Goal: Task Accomplishment & Management: Use online tool/utility

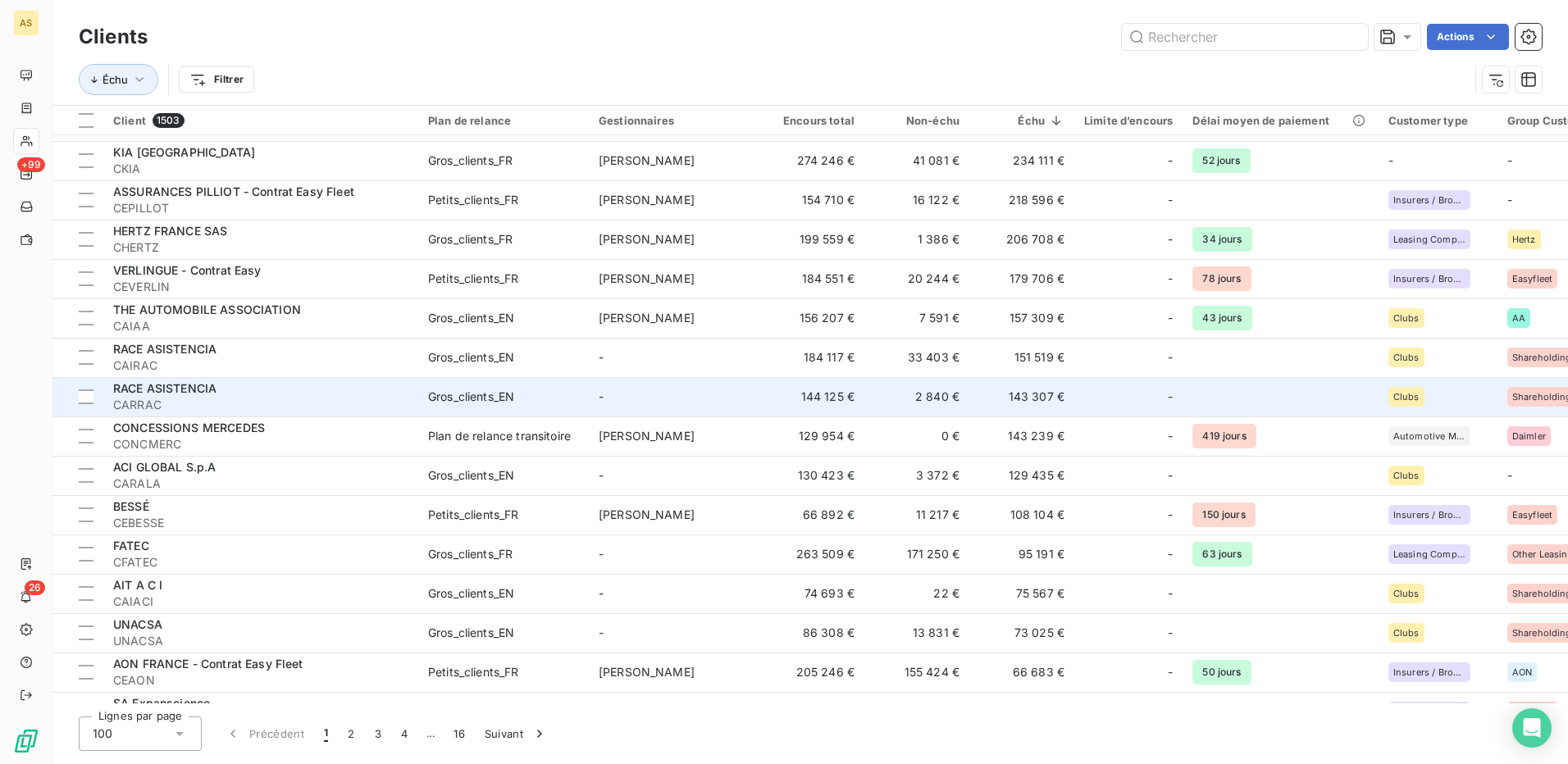
scroll to position [328, 0]
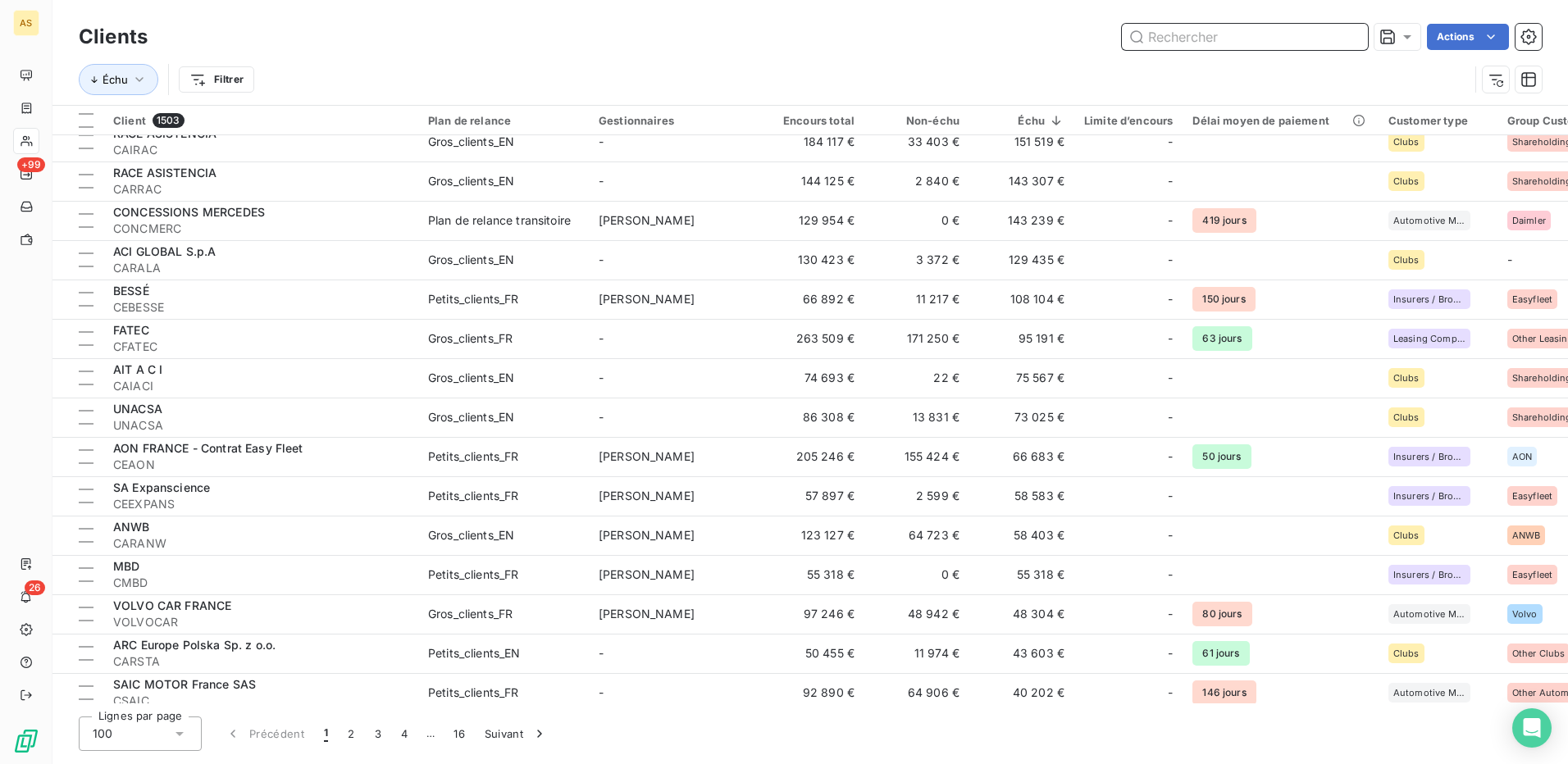
click at [1160, 37] on input "text" at bounding box center [1245, 37] width 246 height 27
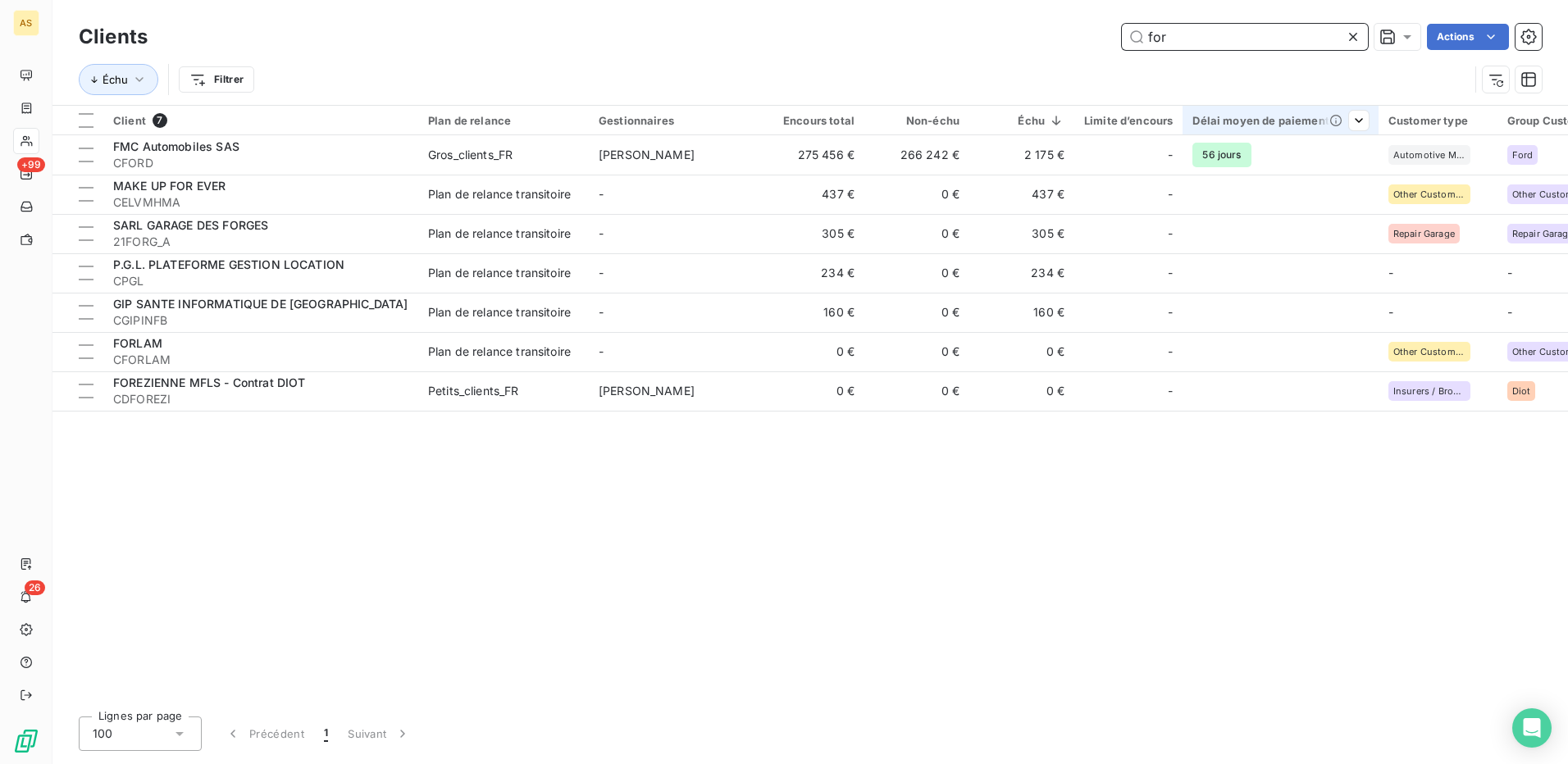
scroll to position [0, 0]
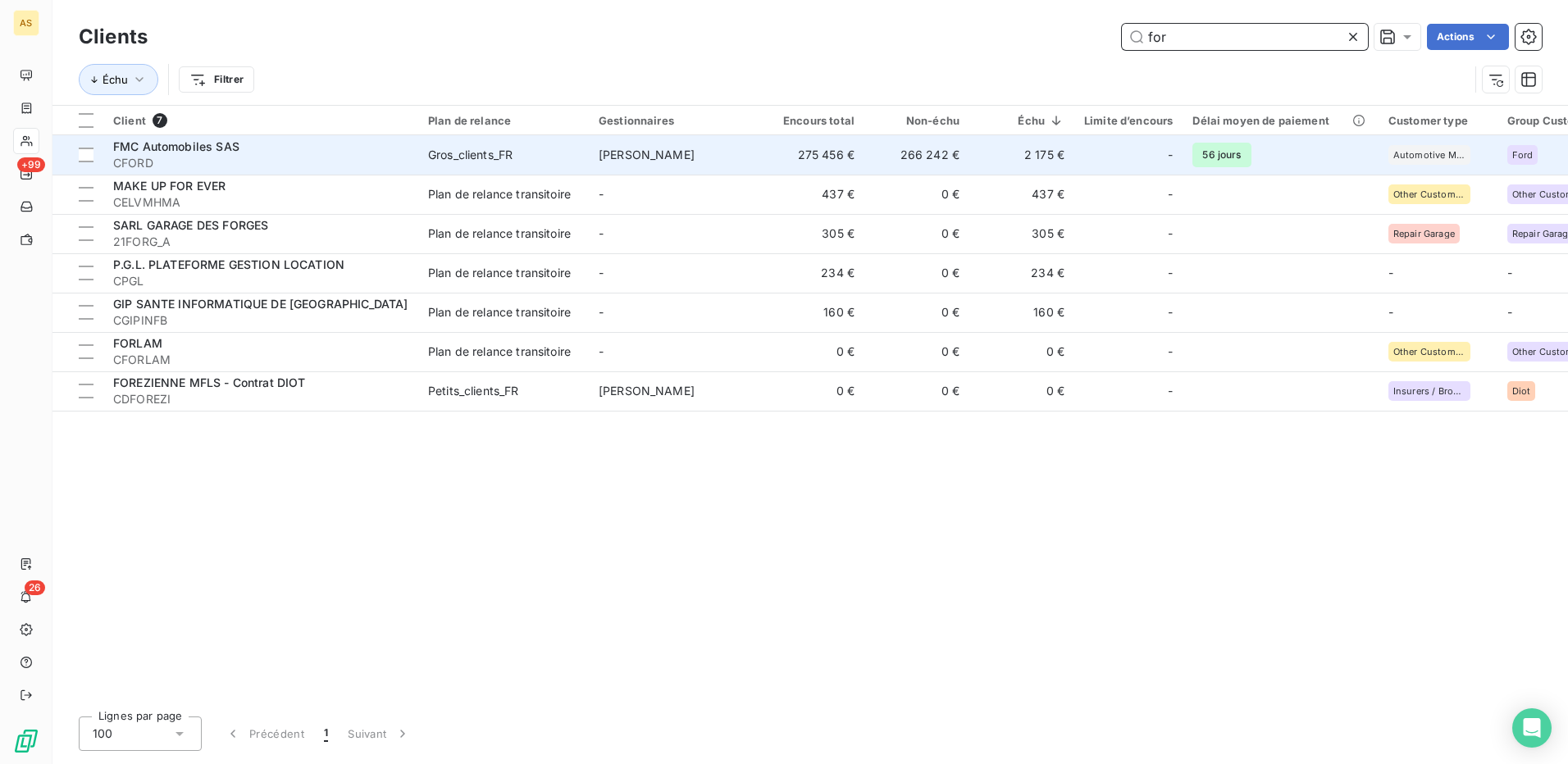
type input "for"
click at [524, 153] on span "Gros_clients_FR" at bounding box center [503, 155] width 151 height 17
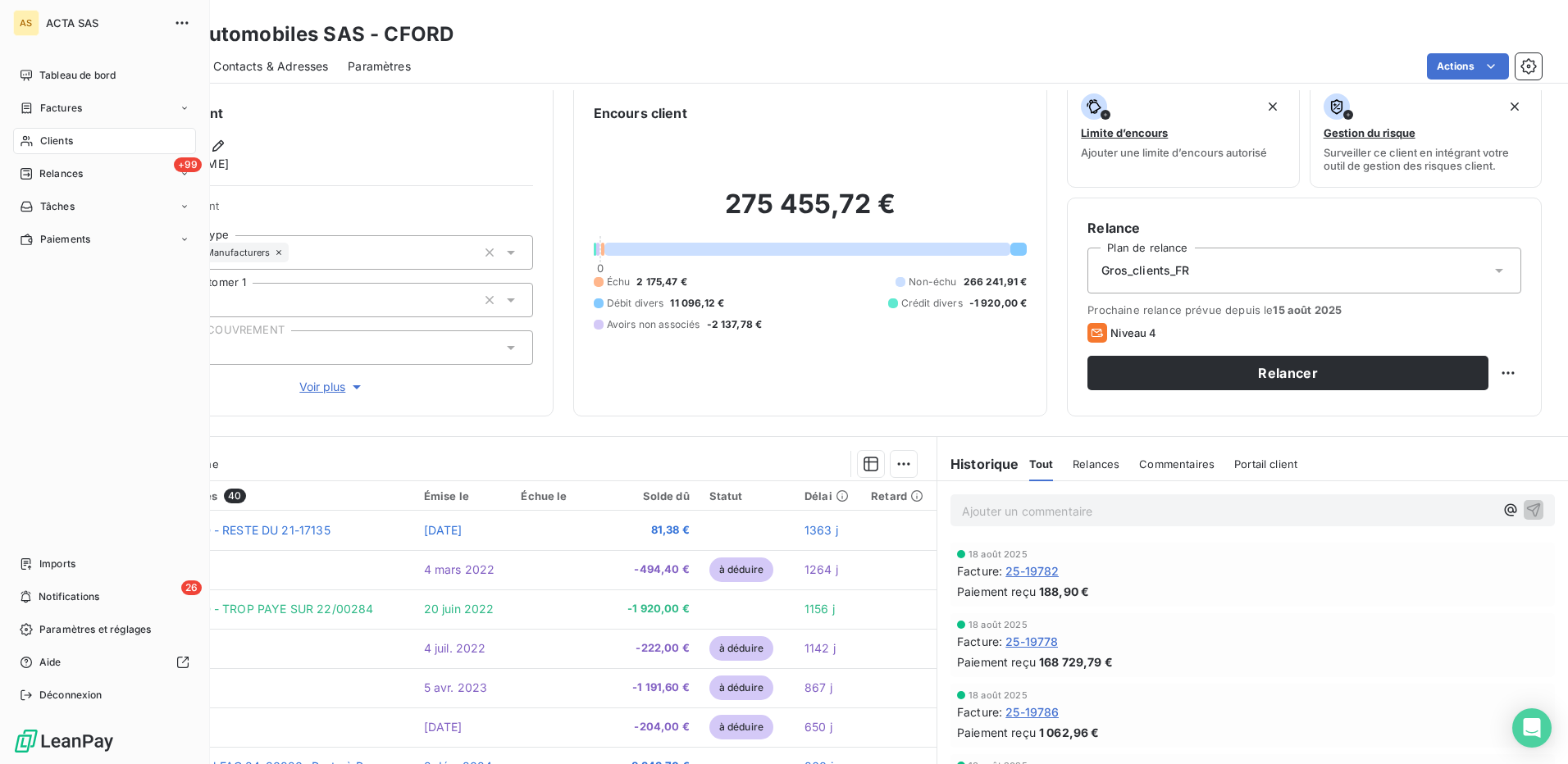
click at [64, 139] on span "Clients" at bounding box center [56, 141] width 32 height 15
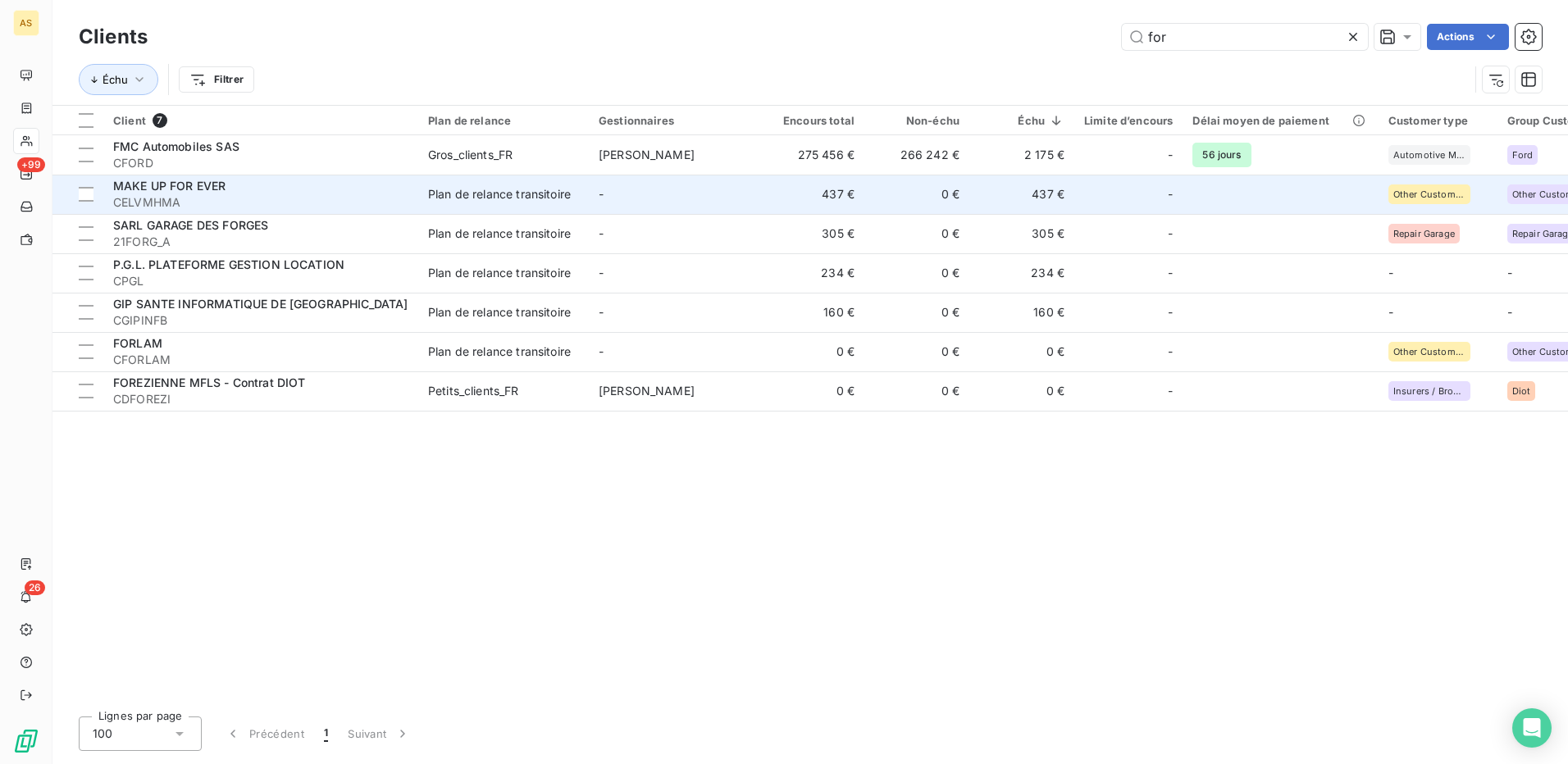
click at [477, 185] on td "Plan de relance transitoire" at bounding box center [503, 194] width 171 height 39
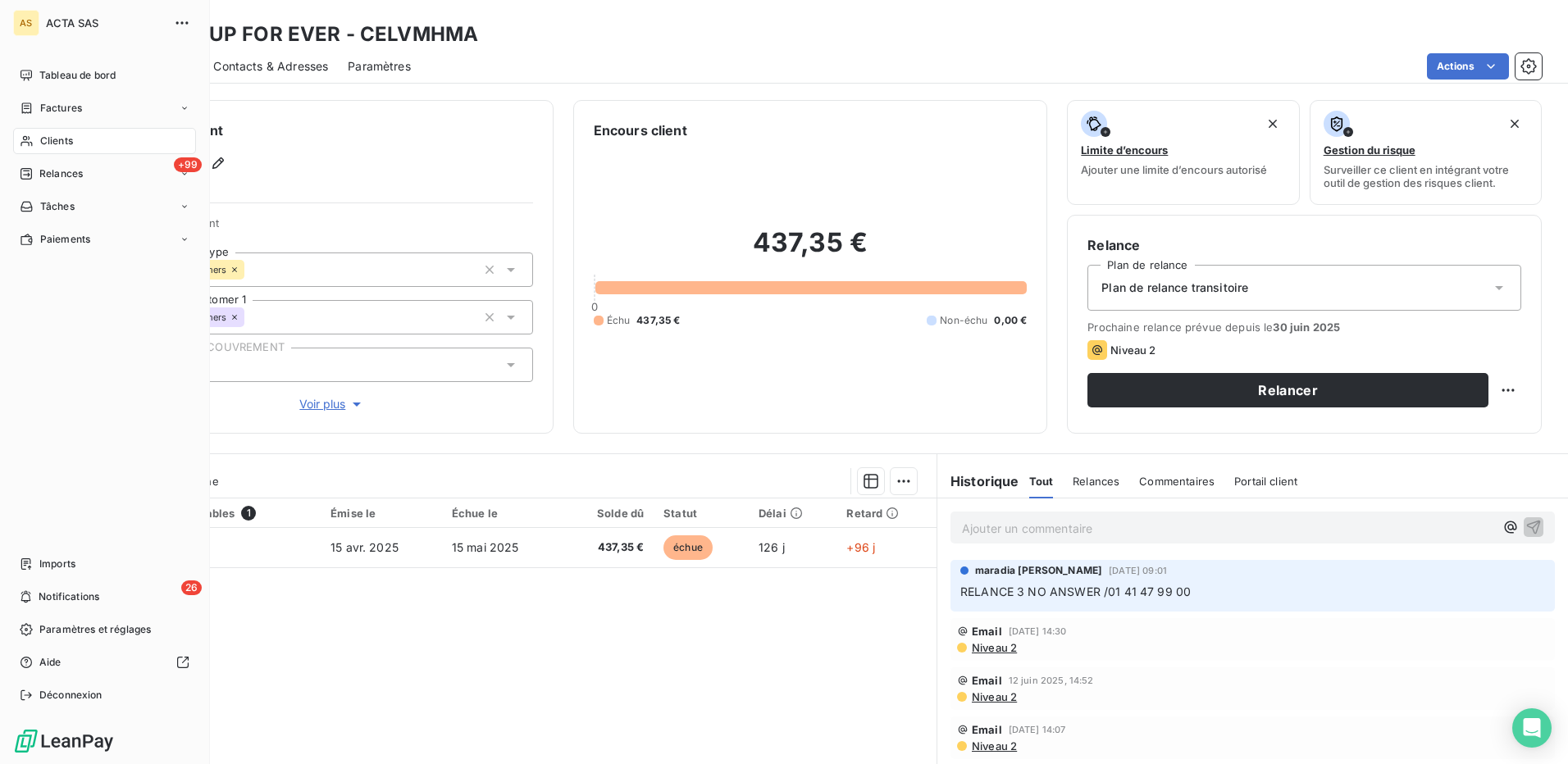
click at [65, 141] on span "Clients" at bounding box center [56, 141] width 32 height 15
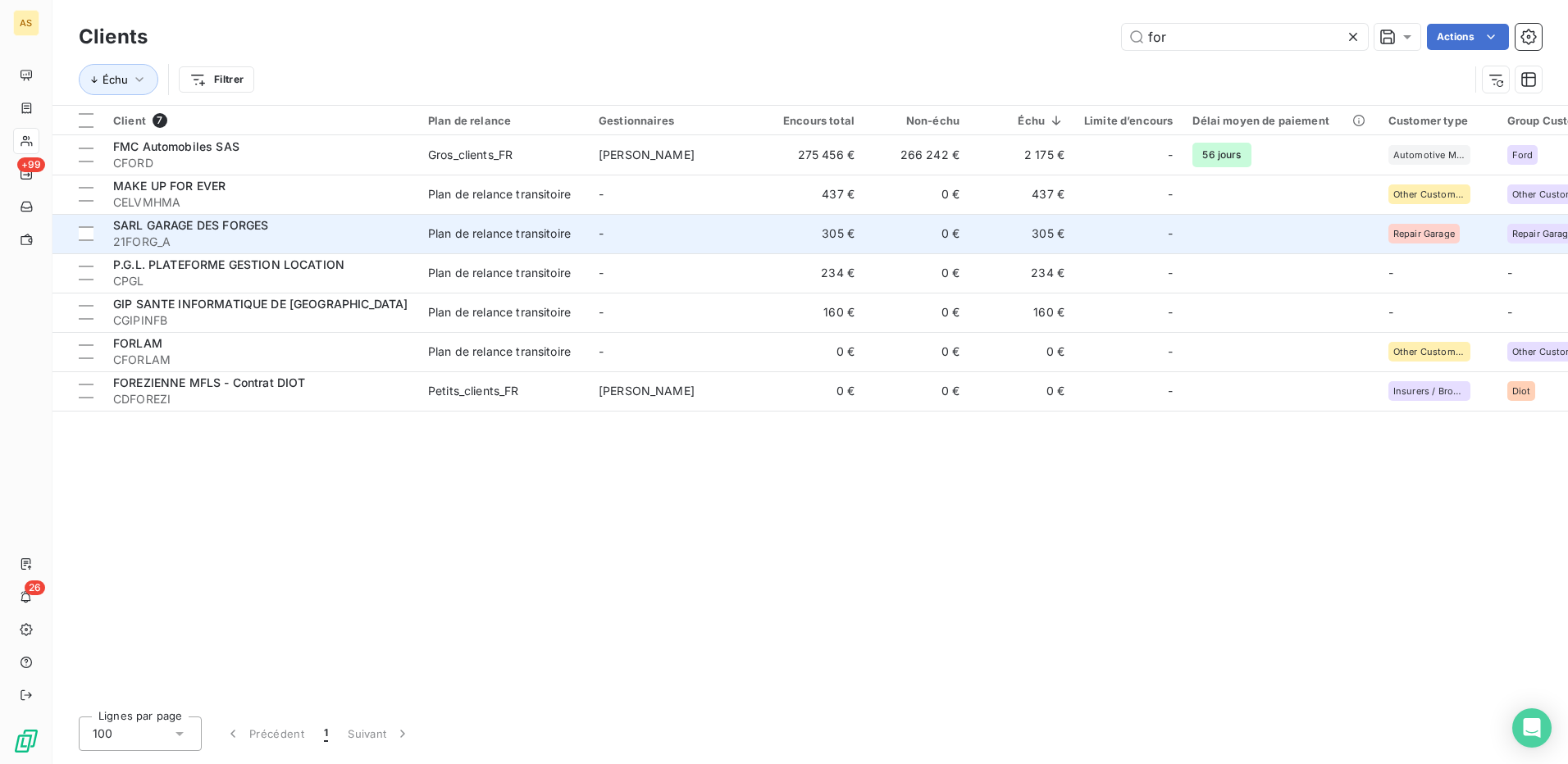
click at [492, 235] on div "Plan de relance transitoire" at bounding box center [500, 234] width 143 height 17
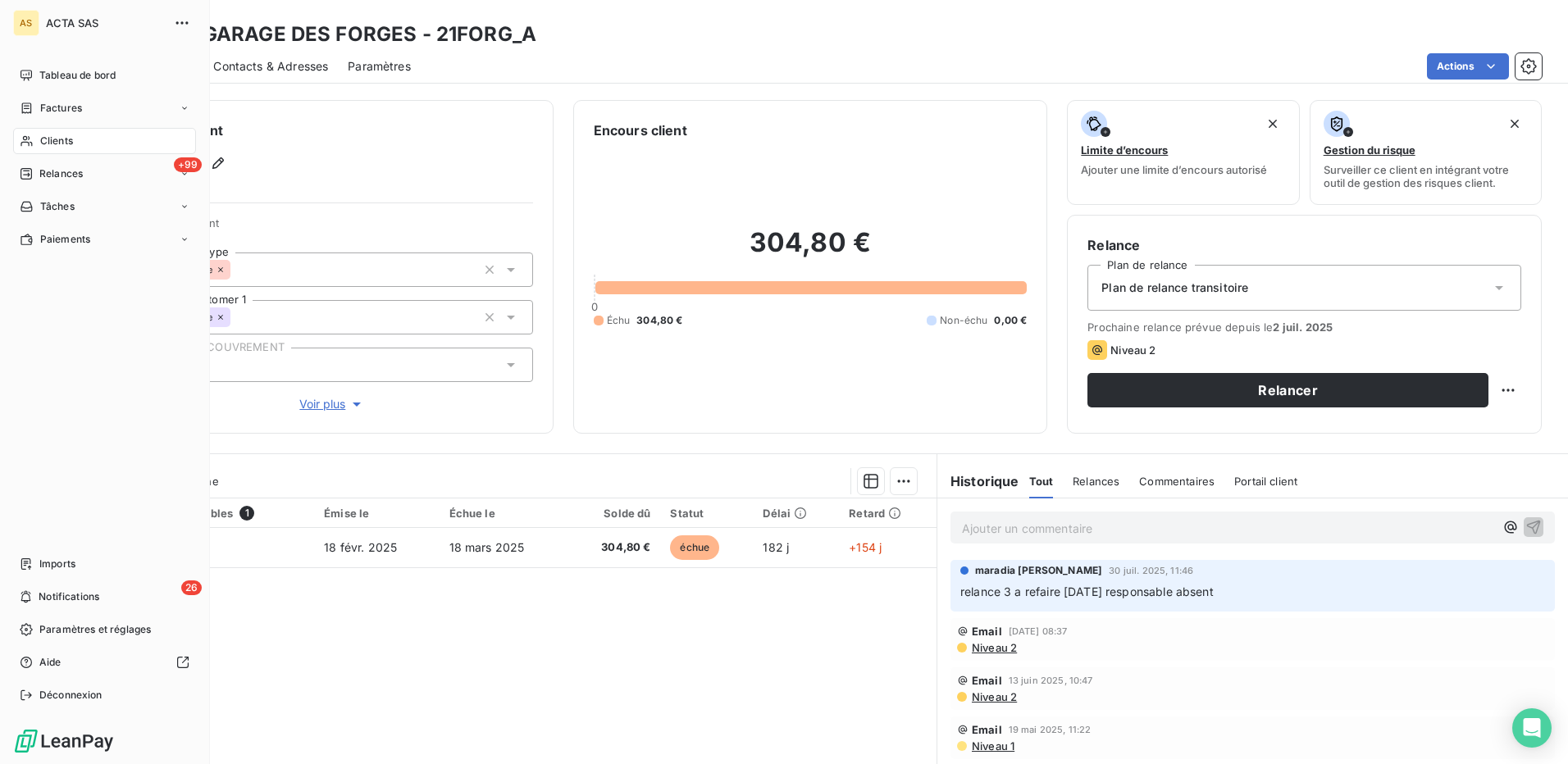
click at [52, 131] on div "Clients" at bounding box center [105, 141] width 183 height 27
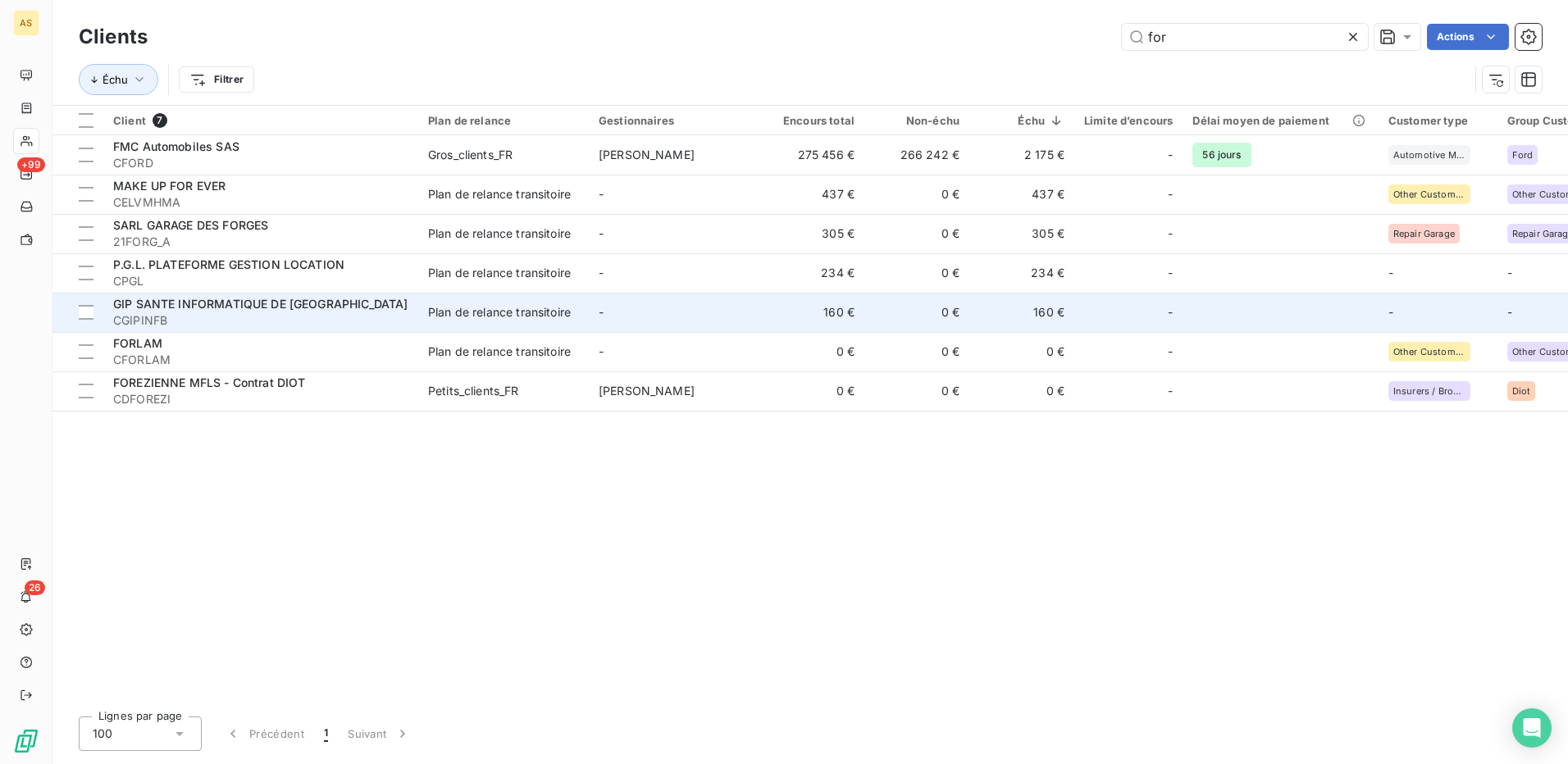
click at [422, 300] on td "Plan de relance transitoire" at bounding box center [503, 312] width 171 height 39
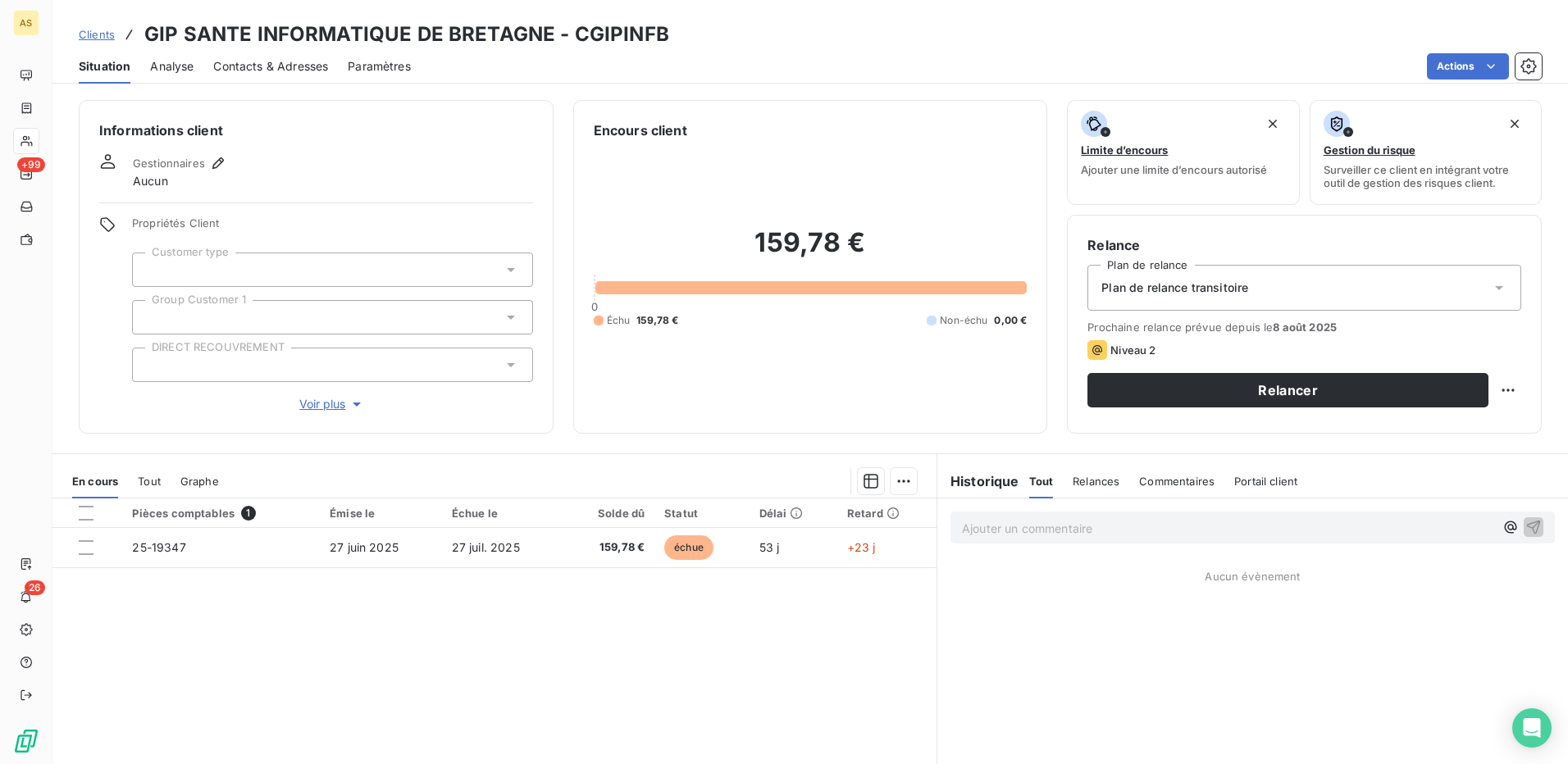
click at [270, 69] on span "Contacts & Adresses" at bounding box center [270, 67] width 115 height 17
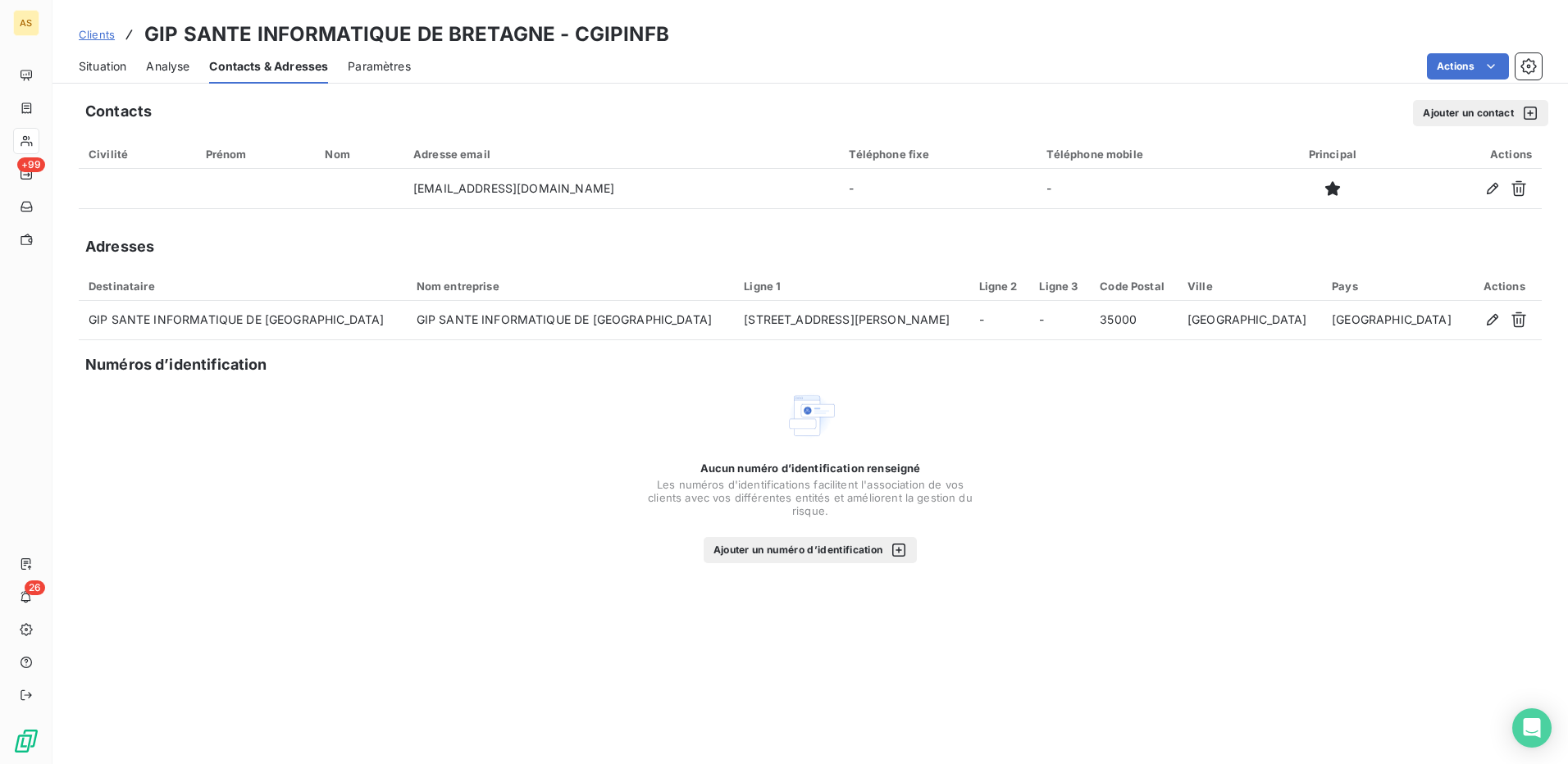
click at [111, 67] on span "Situation" at bounding box center [102, 67] width 47 height 17
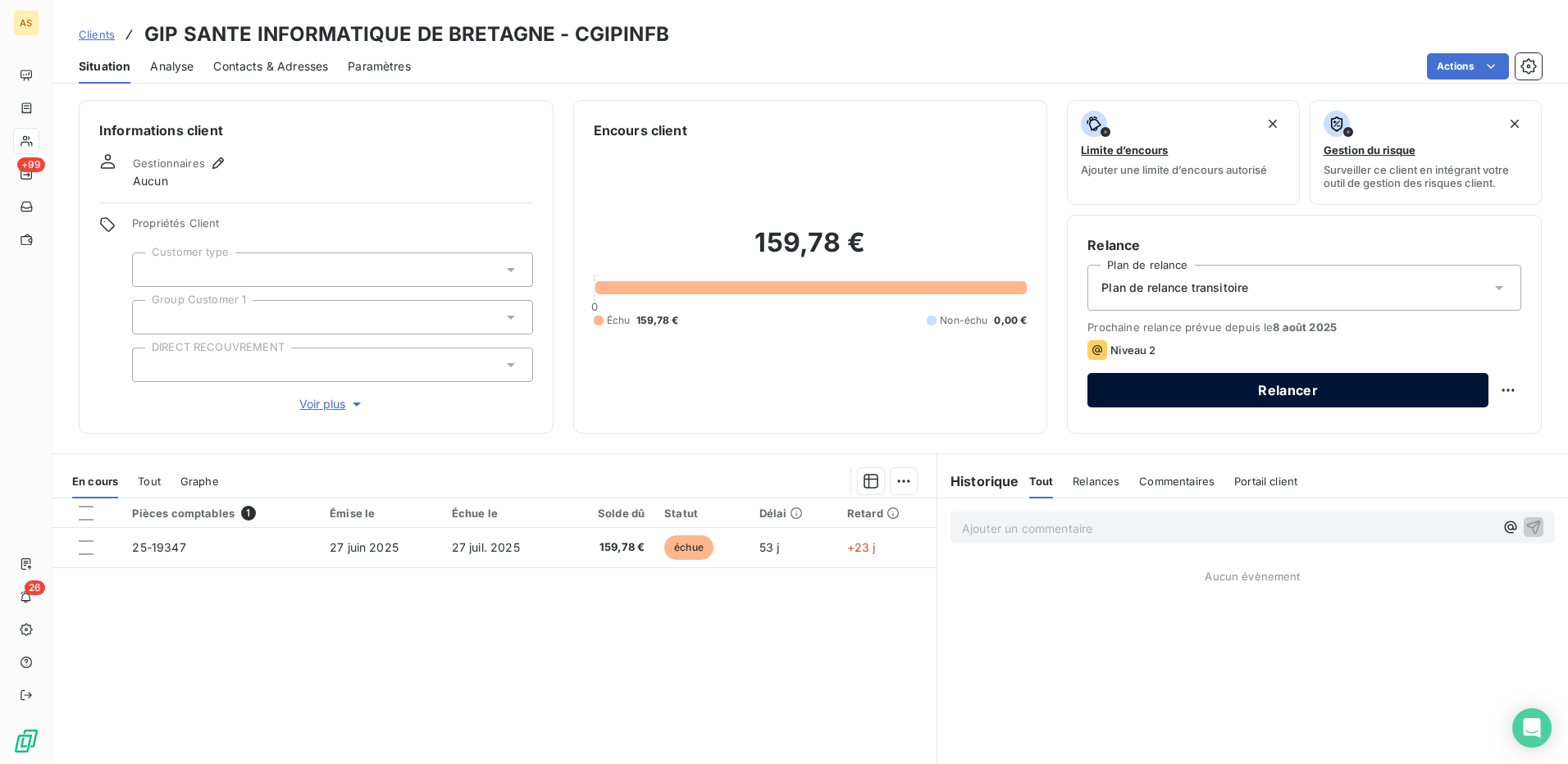
click at [1298, 388] on button "Relancer" at bounding box center [1288, 390] width 401 height 34
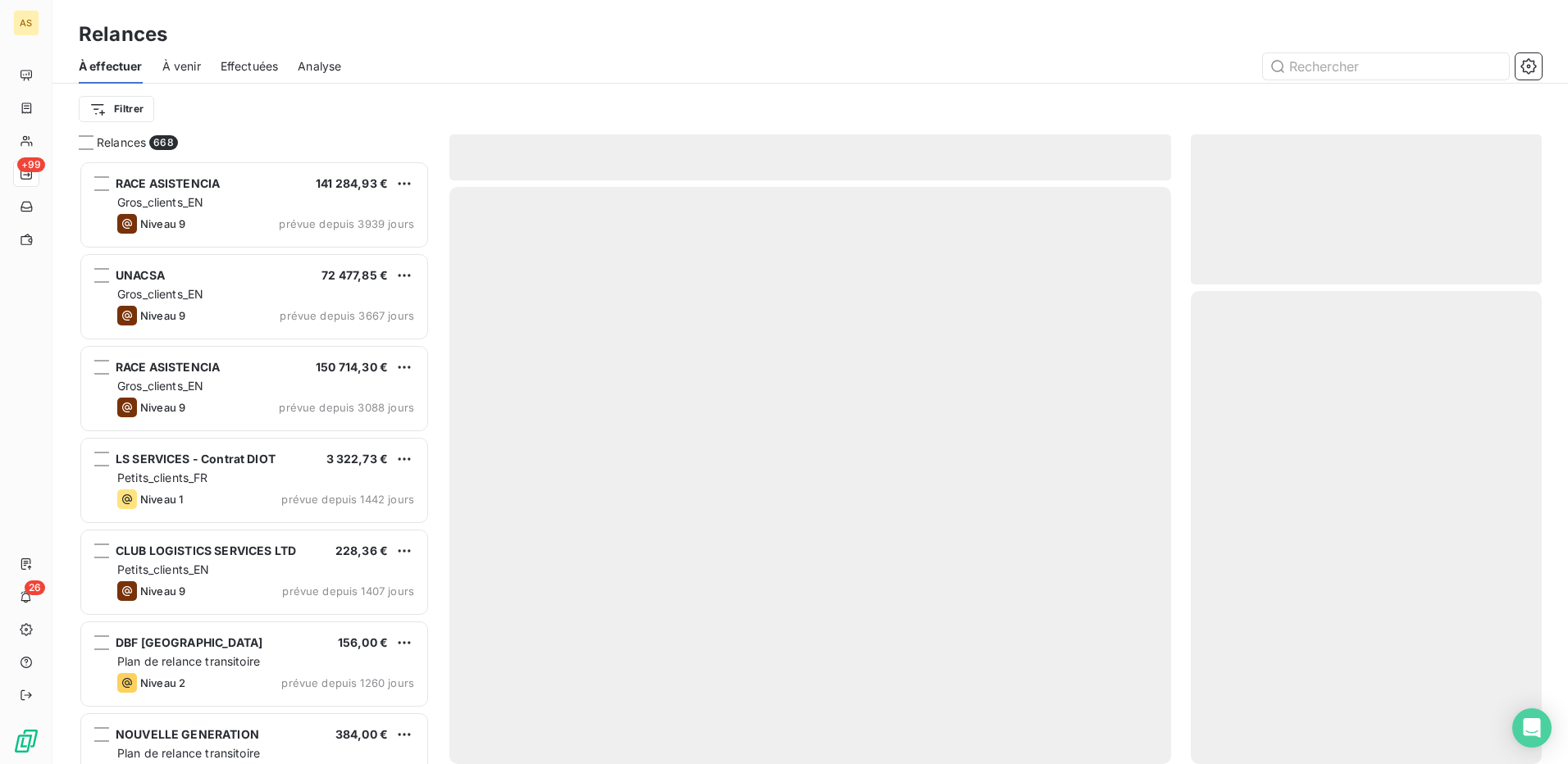
scroll to position [591, 339]
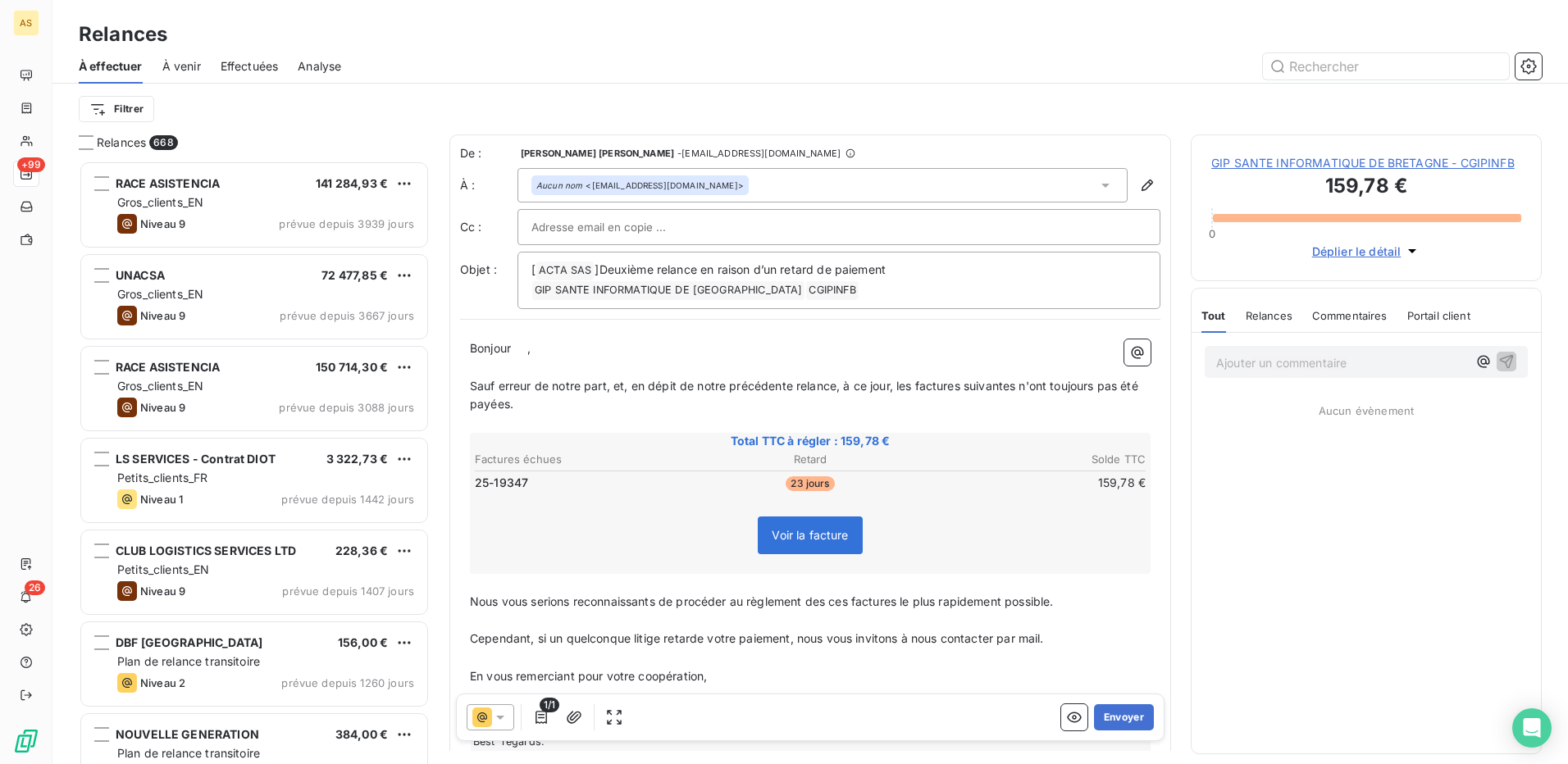
click at [493, 716] on icon at bounding box center [501, 717] width 17 height 17
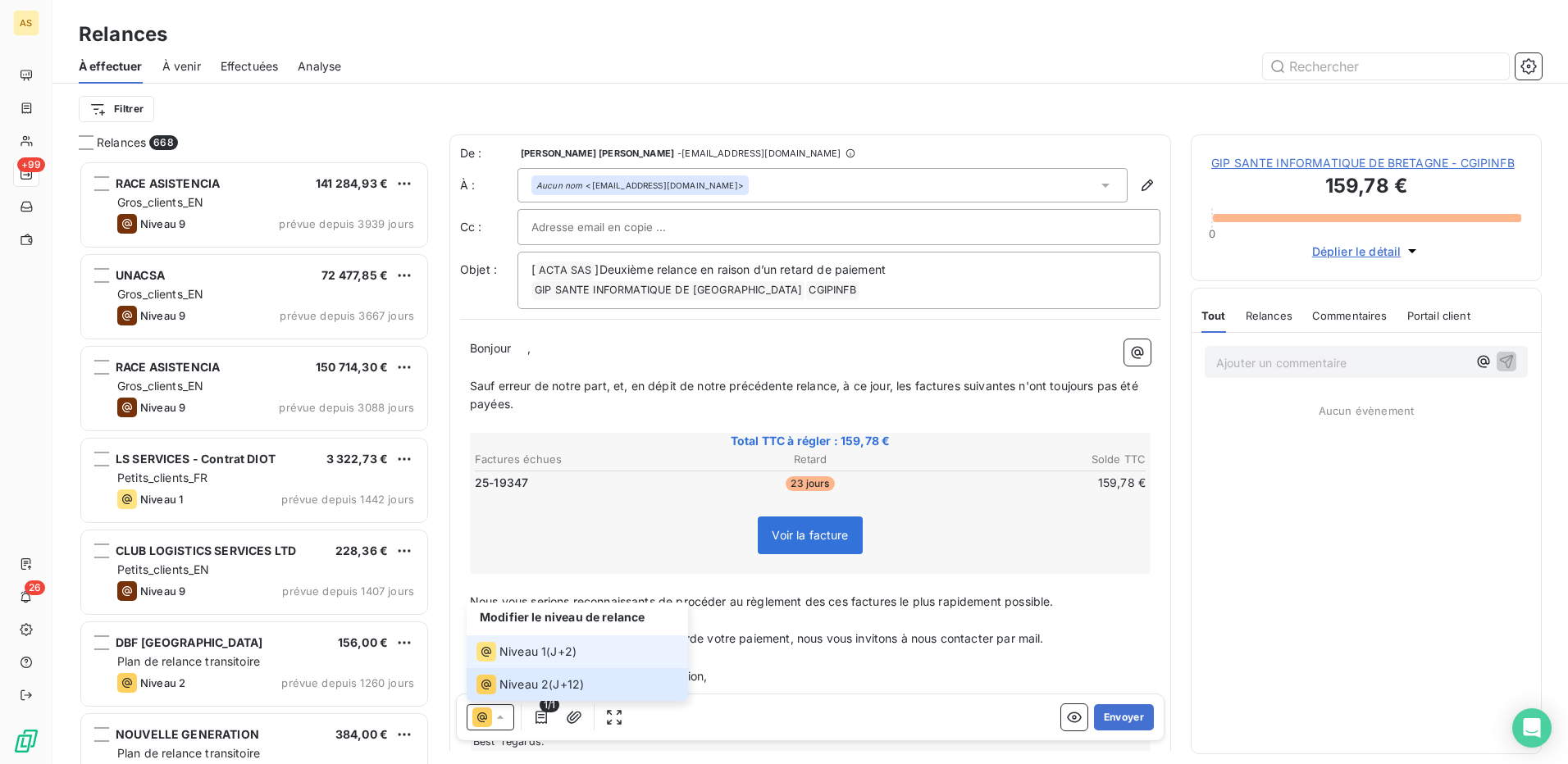
click at [510, 651] on span "Niveau 1" at bounding box center [522, 652] width 47 height 17
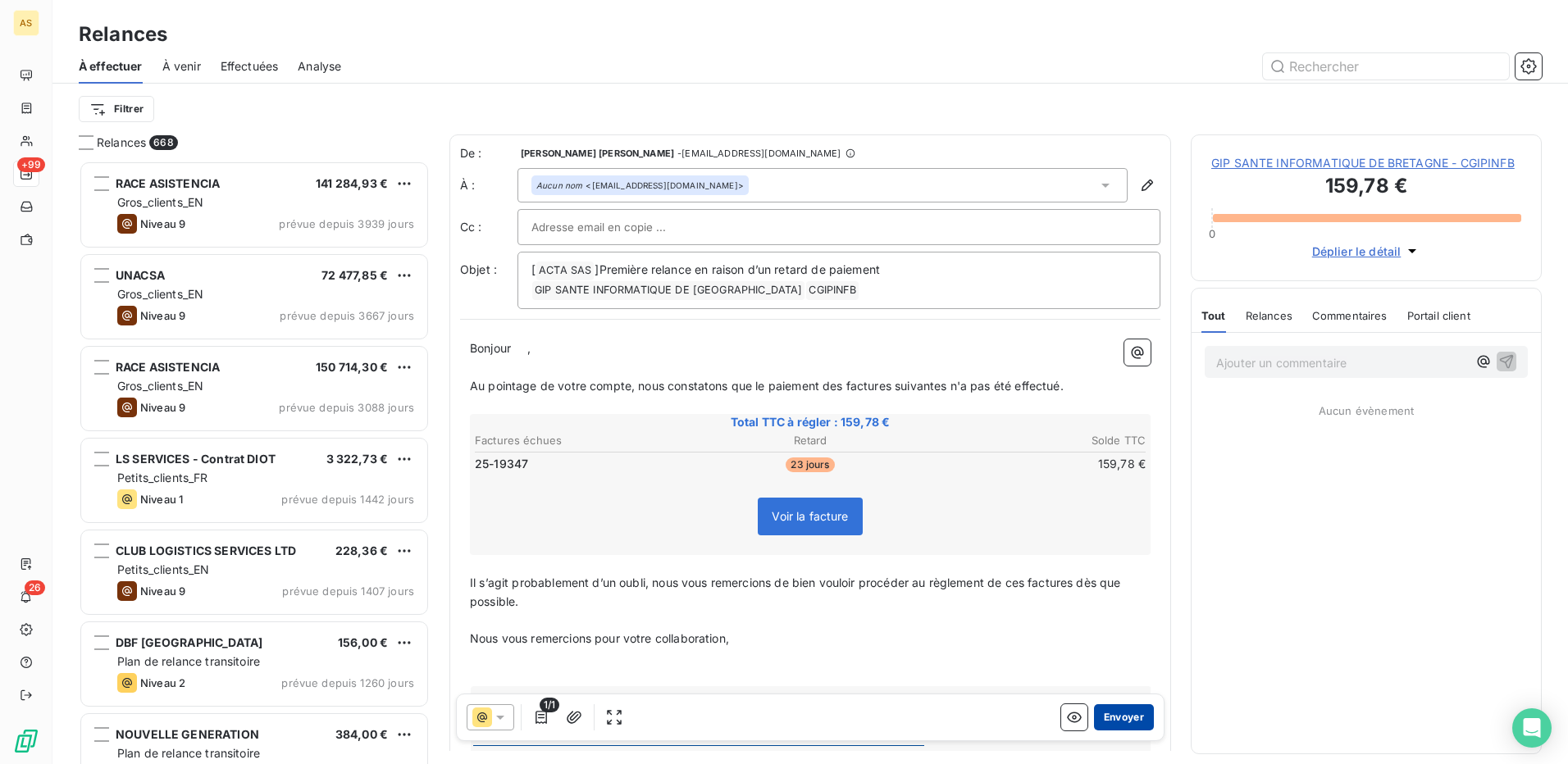
click at [1100, 706] on button "Envoyer" at bounding box center [1124, 717] width 60 height 27
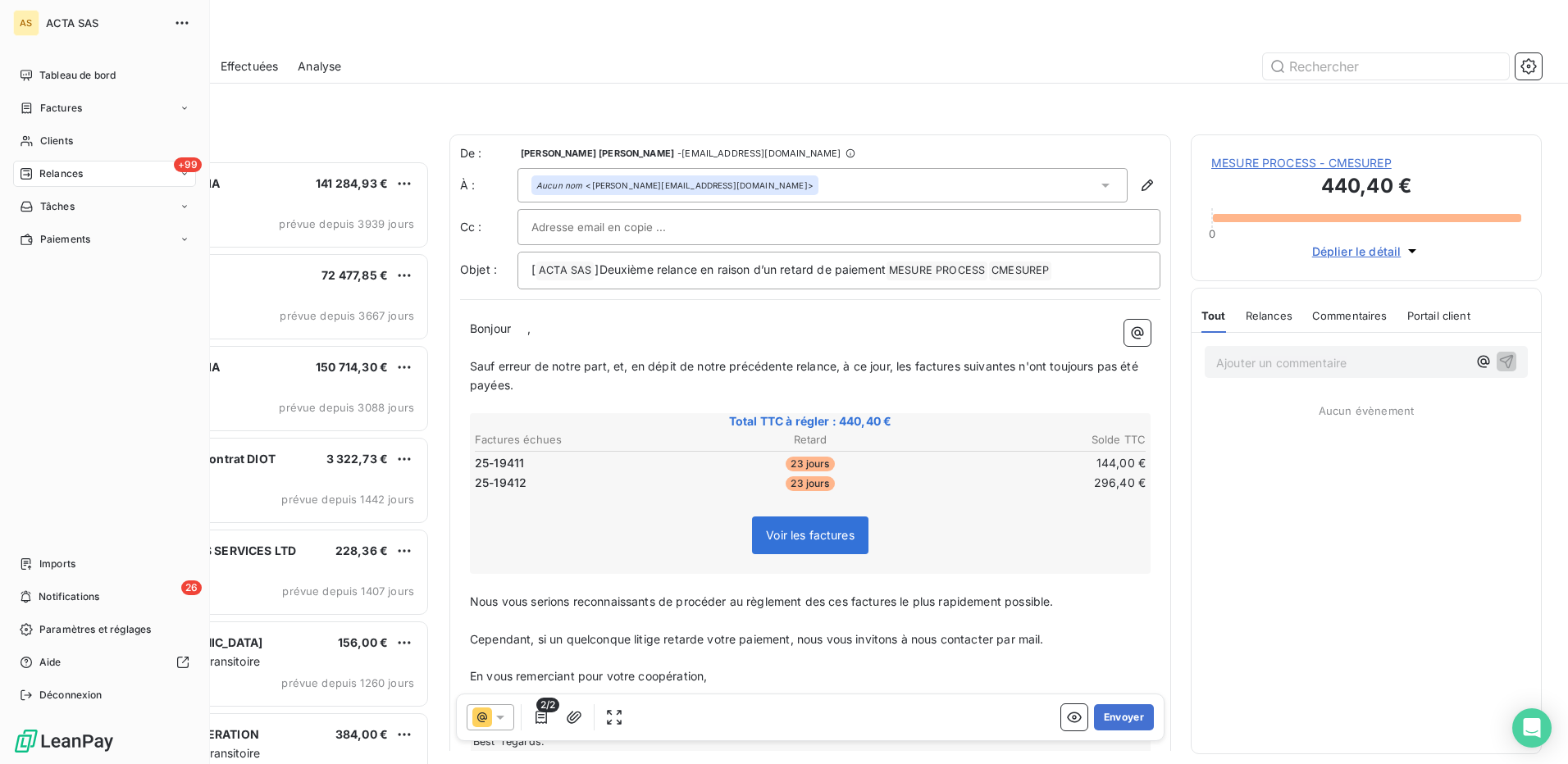
click at [70, 175] on span "Relances" at bounding box center [61, 174] width 43 height 15
click at [75, 204] on span "À effectuer" at bounding box center [66, 207] width 53 height 15
click at [56, 205] on span "À effectuer" at bounding box center [66, 207] width 53 height 15
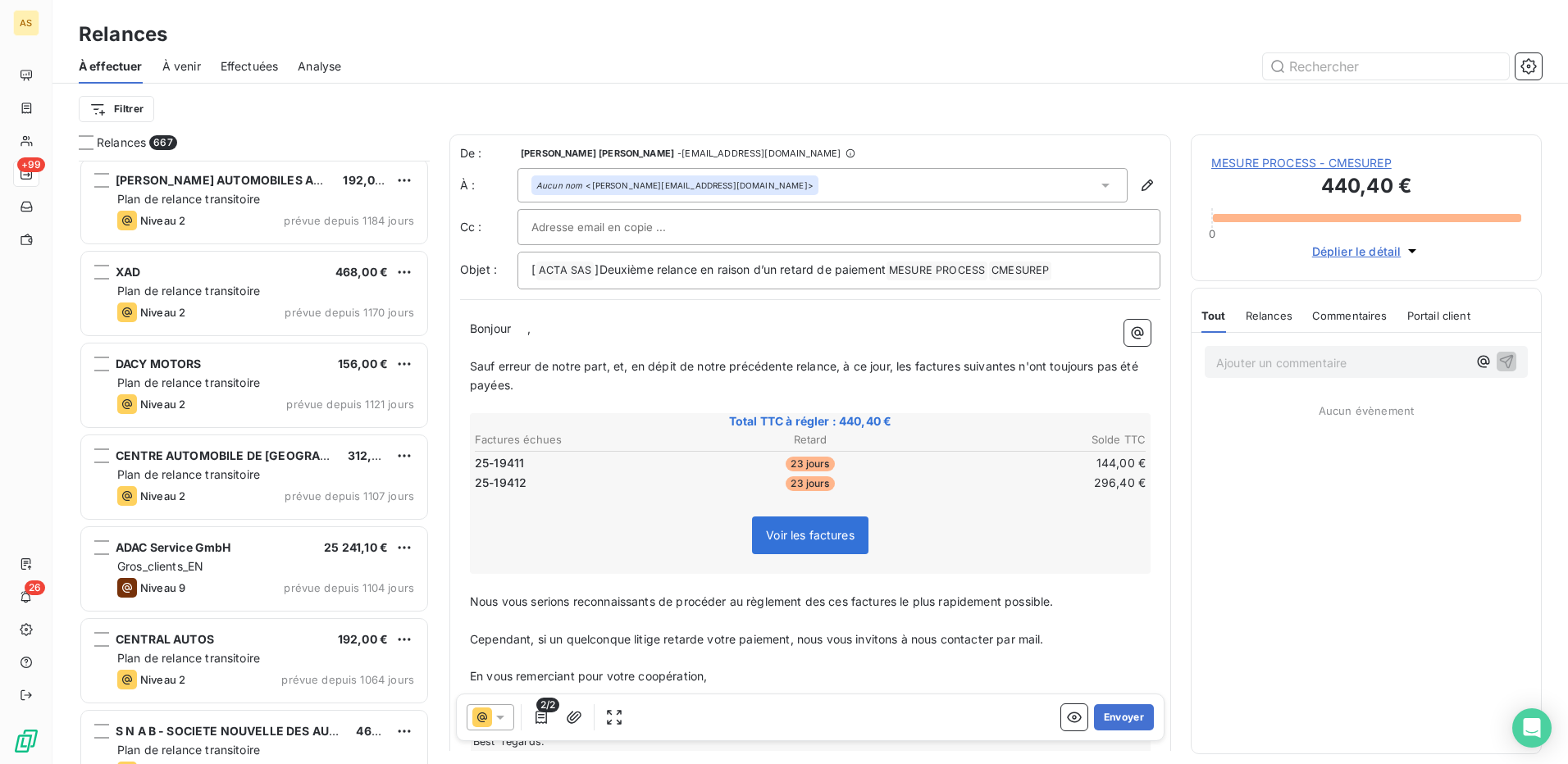
scroll to position [821, 0]
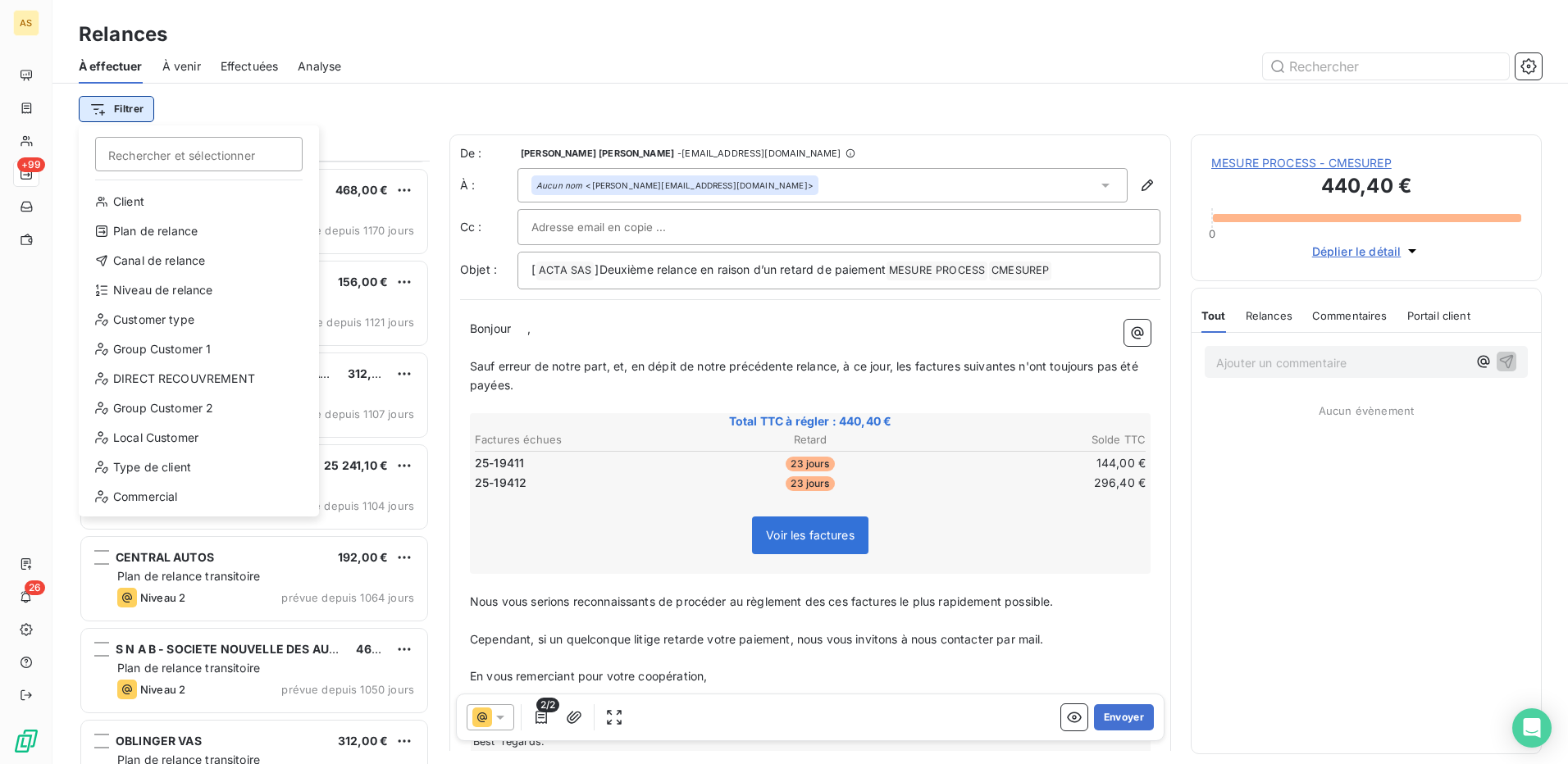
click at [119, 107] on html "AS +99 26 Relances À effectuer À venir Effectuées Analyse Filtrer Rechercher et…" at bounding box center [784, 382] width 1568 height 764
click at [156, 322] on div "Group Customer 1" at bounding box center [199, 320] width 227 height 27
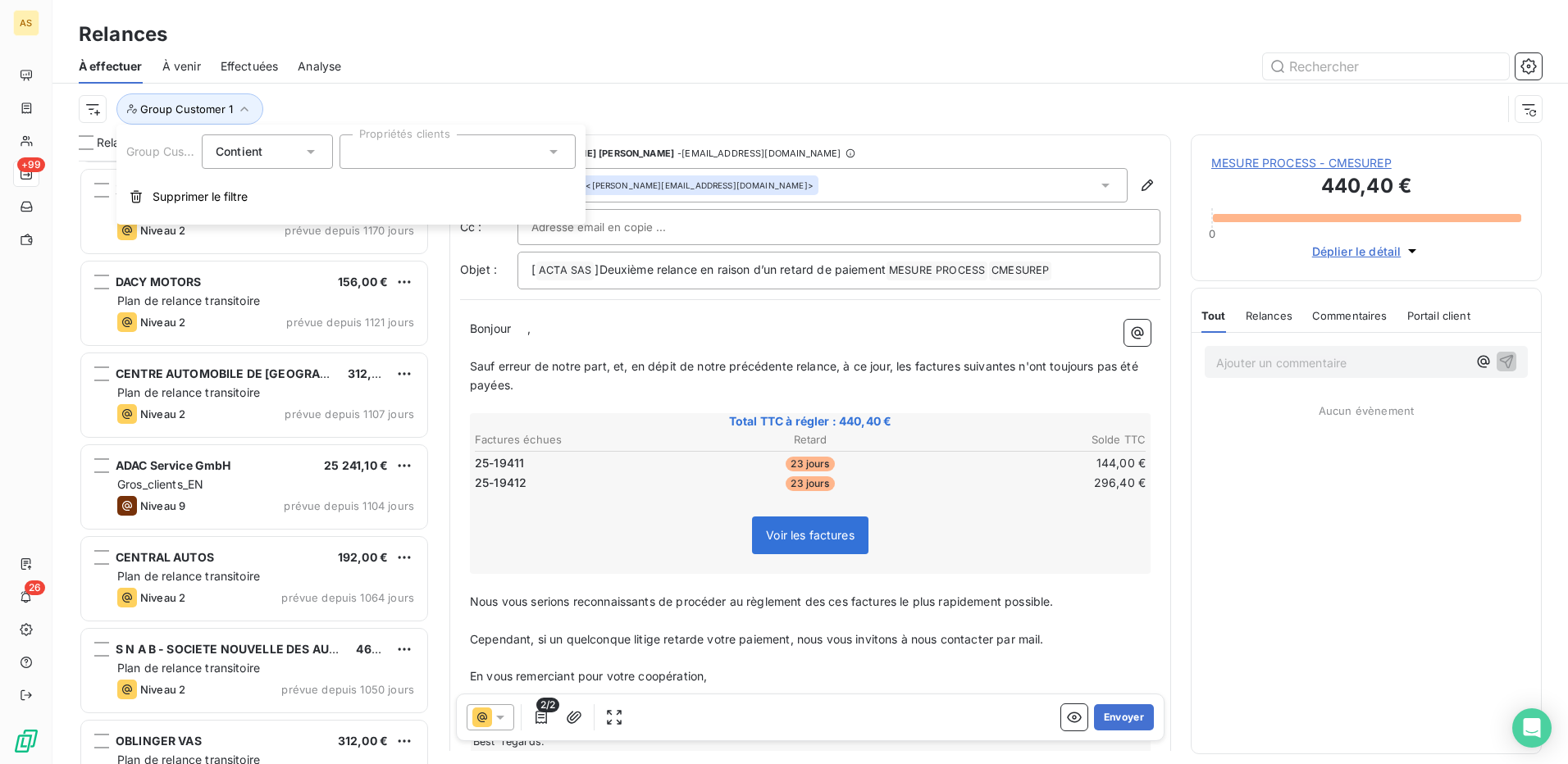
click at [314, 150] on icon at bounding box center [311, 151] width 8 height 4
click at [547, 152] on icon at bounding box center [554, 152] width 17 height 17
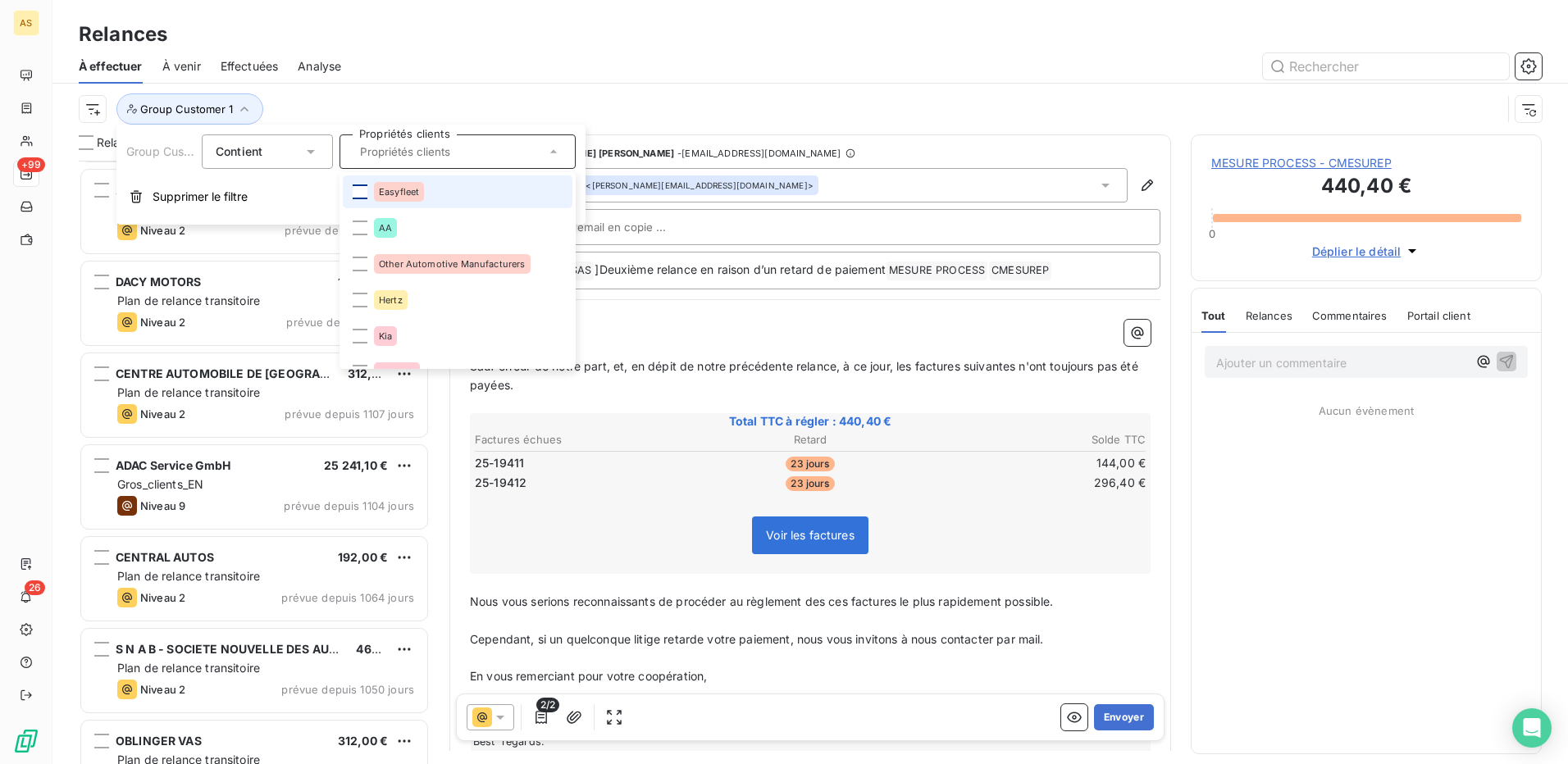
click at [367, 195] on div at bounding box center [360, 192] width 15 height 15
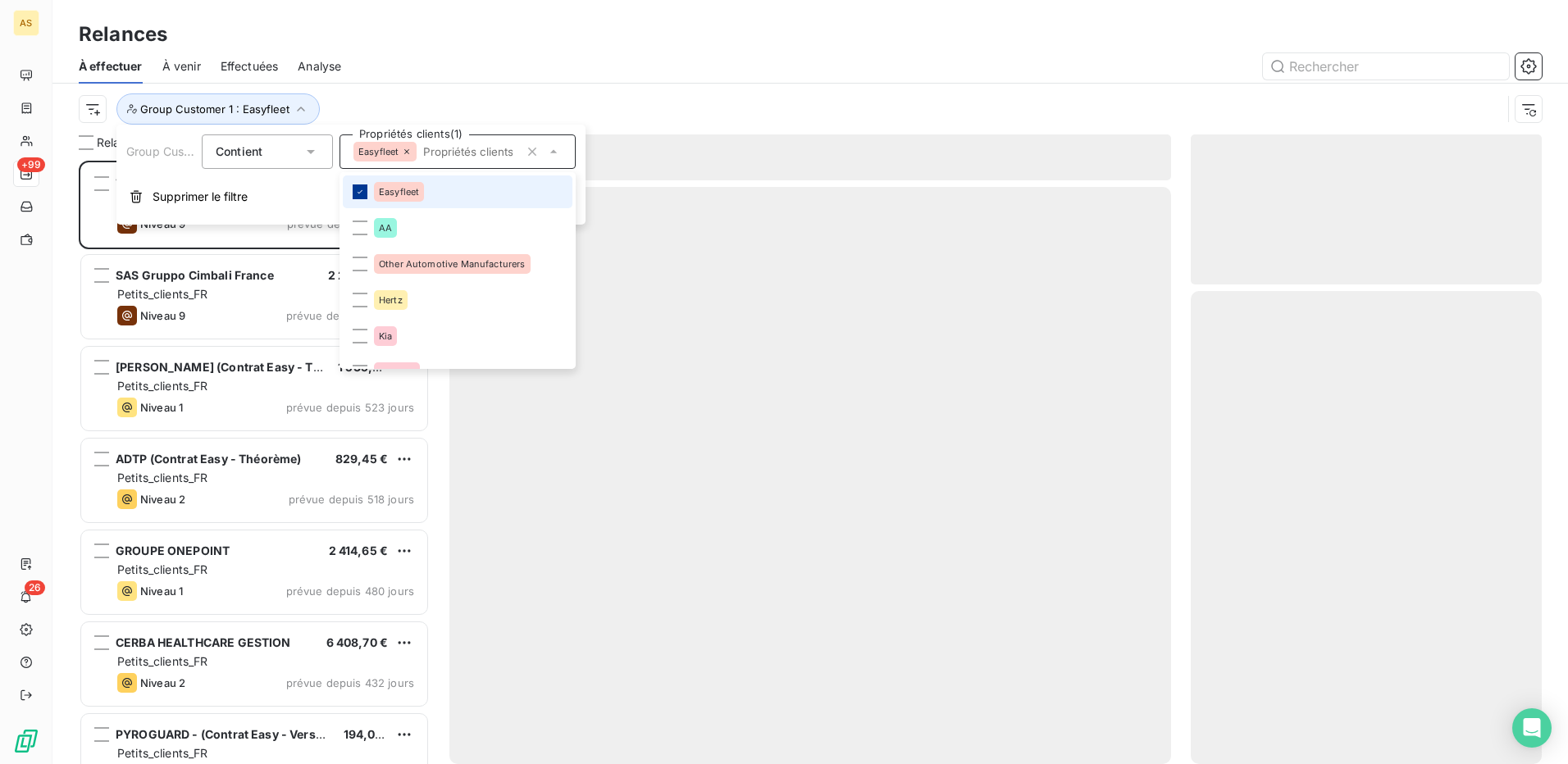
scroll to position [591, 339]
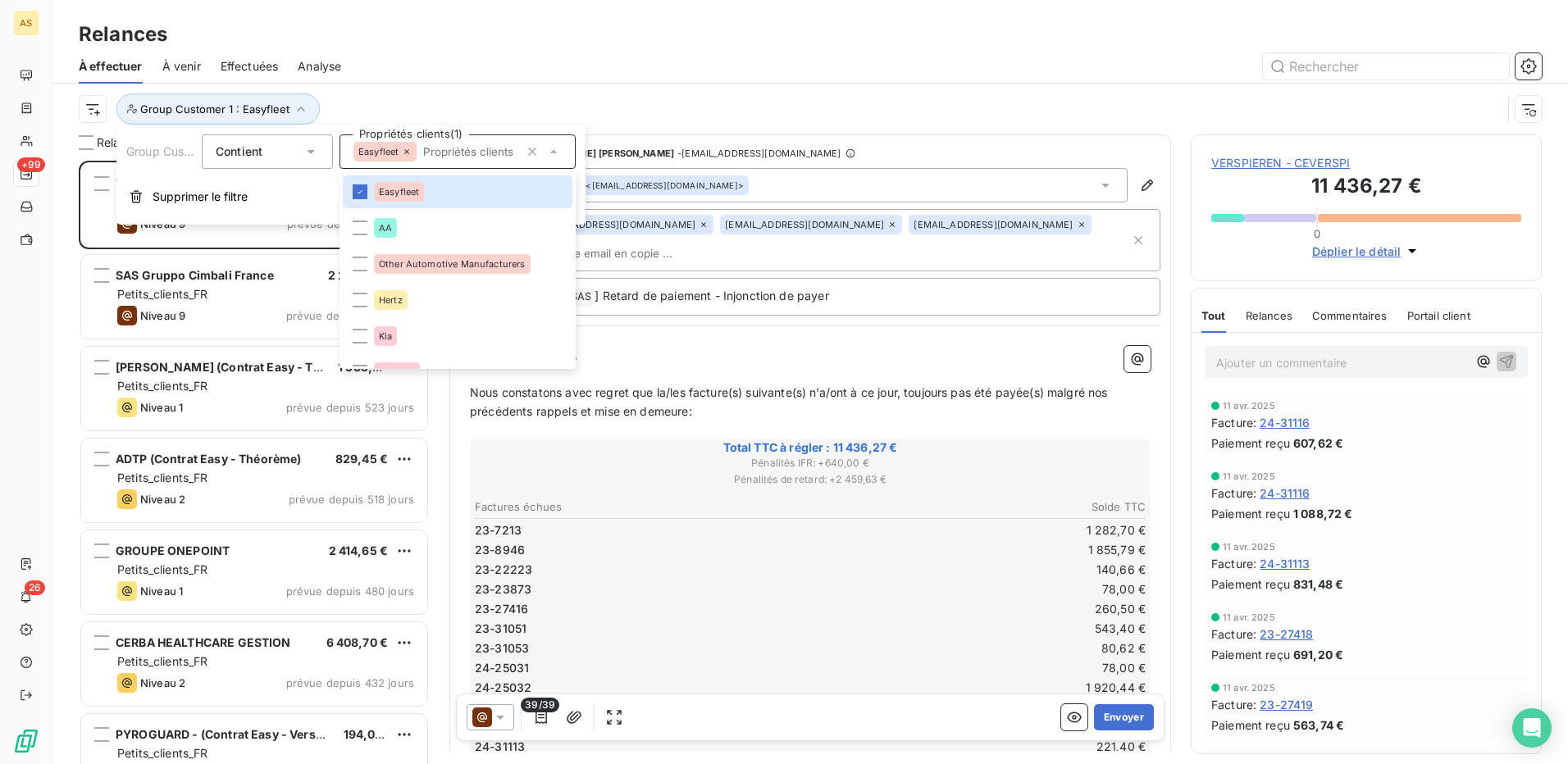
click at [609, 91] on div "Group Customer 1 : Easyfleet" at bounding box center [810, 109] width 1463 height 51
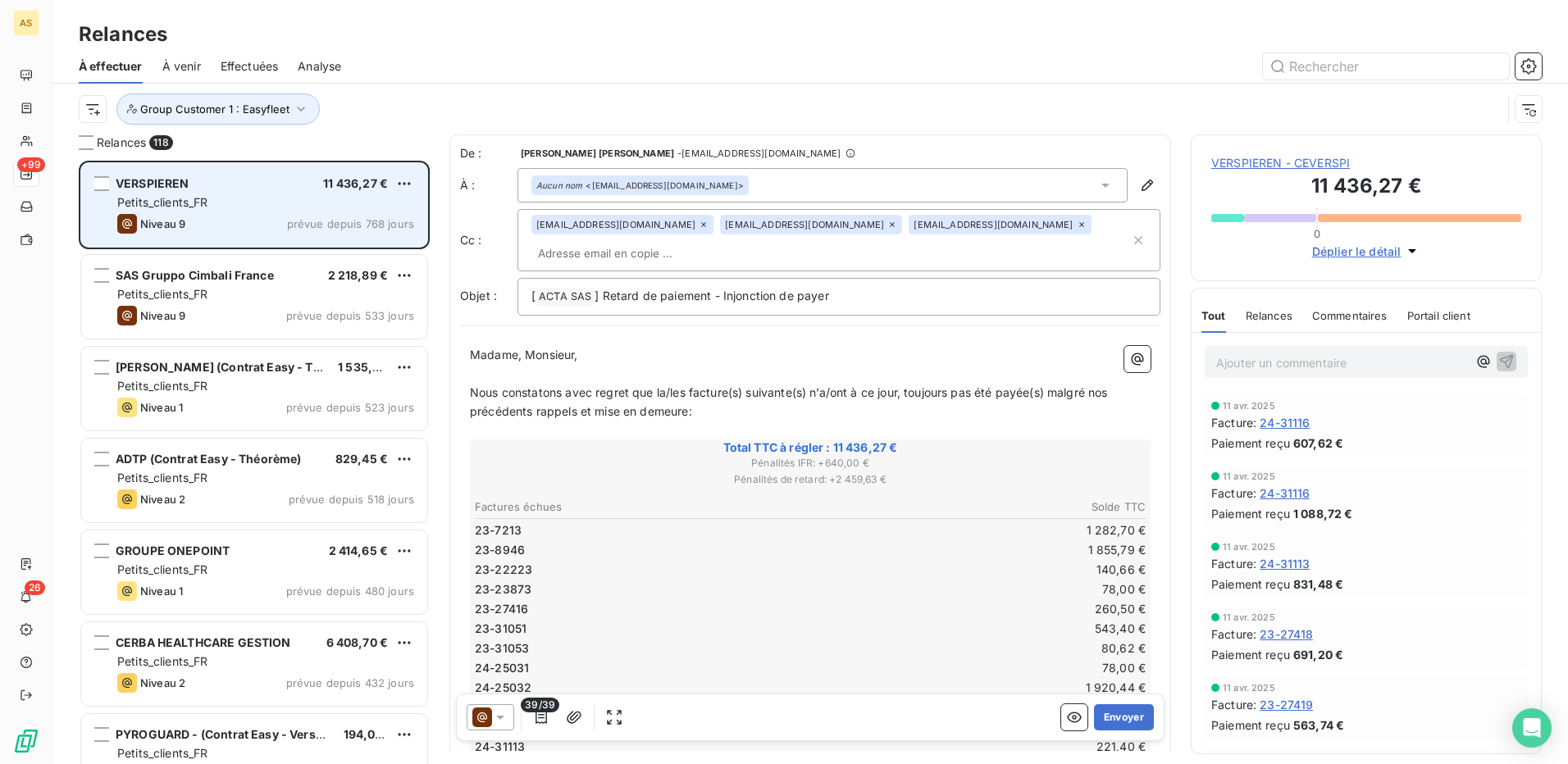
click at [239, 209] on div "Petits_clients_FR" at bounding box center [265, 203] width 297 height 17
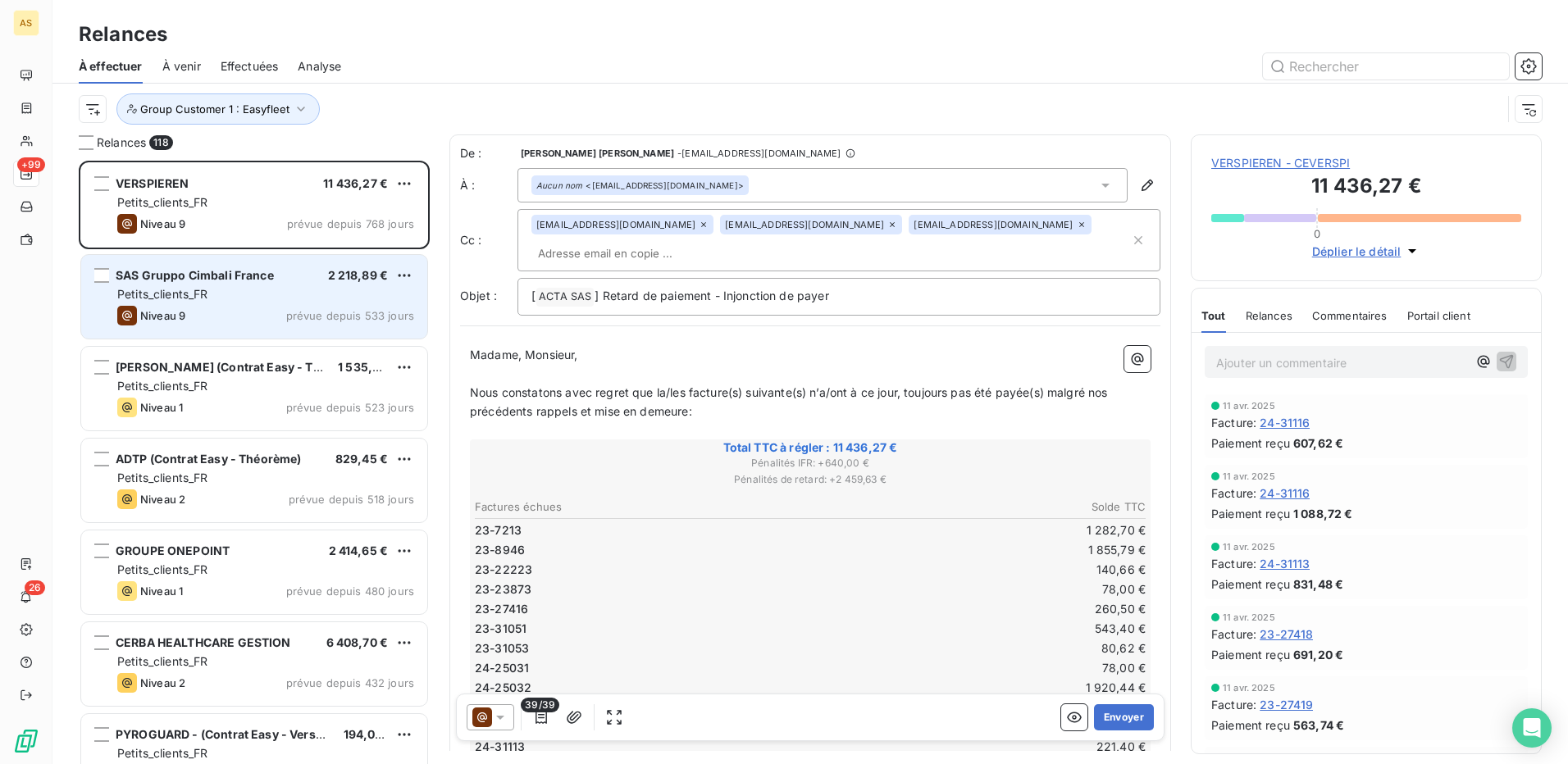
click at [198, 270] on span "SAS Gruppo Cimbali France" at bounding box center [195, 274] width 158 height 14
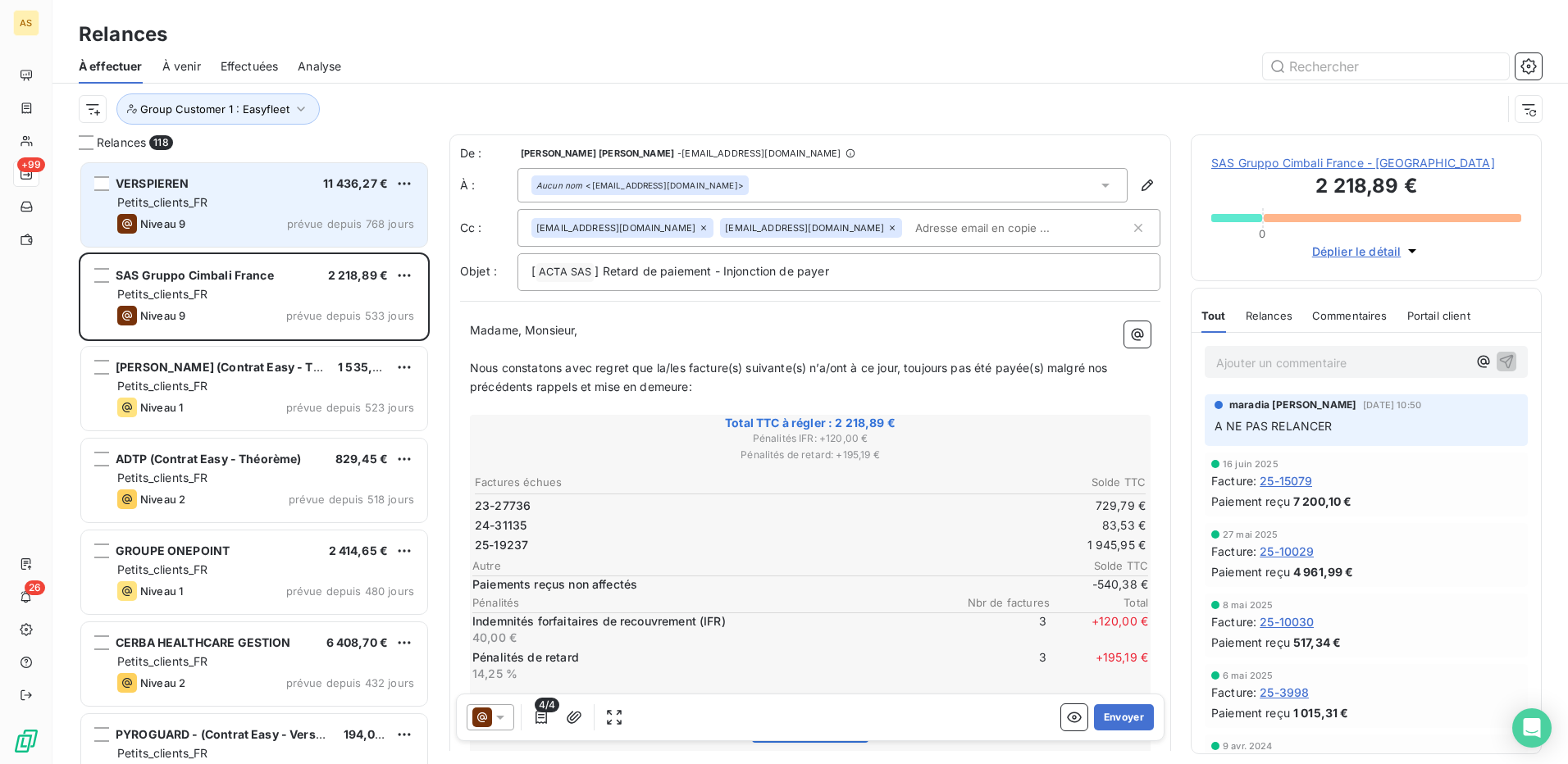
click at [228, 215] on div "Niveau 9 prévue depuis 768 jours" at bounding box center [265, 224] width 297 height 20
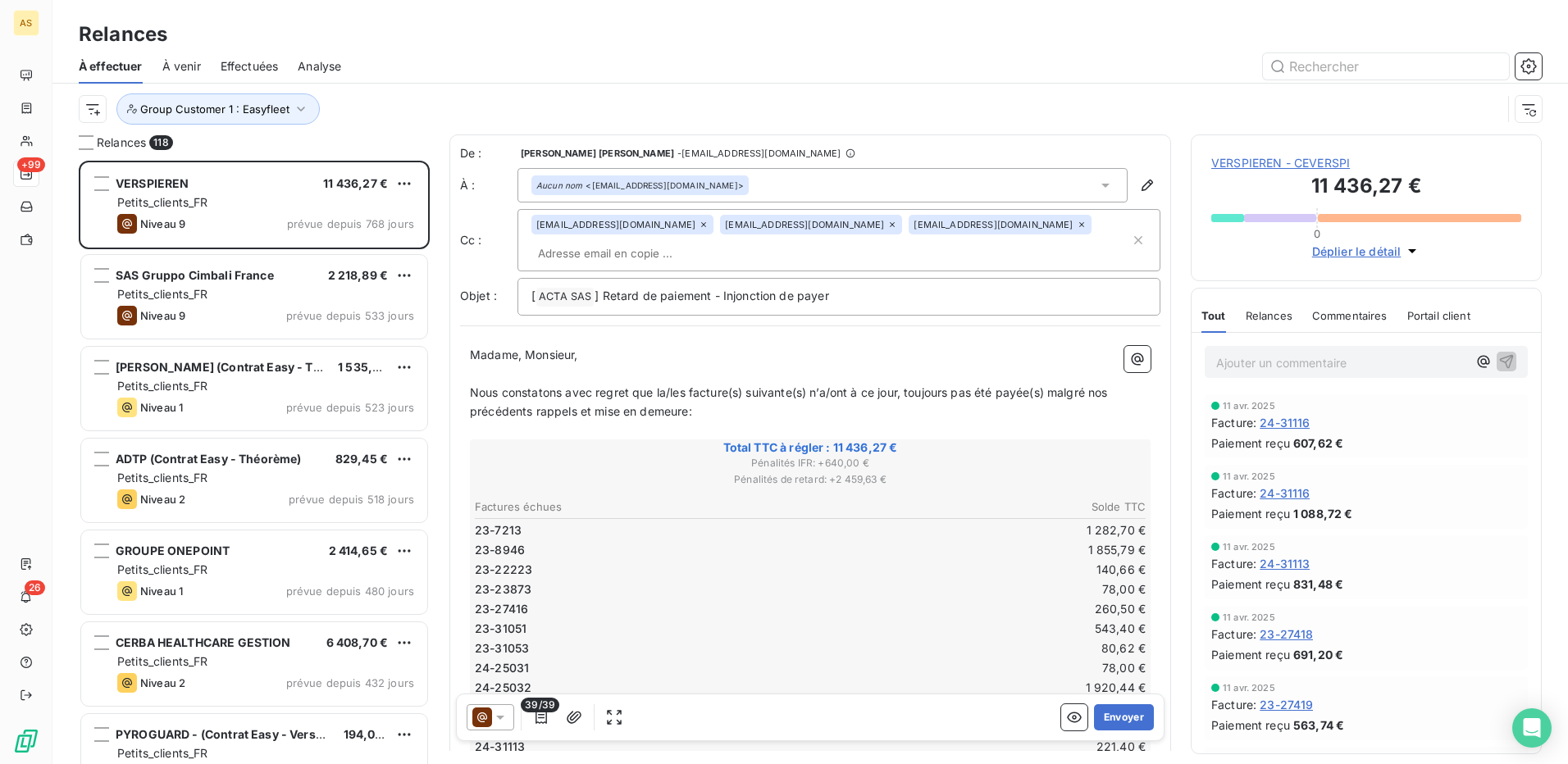
click at [502, 717] on icon at bounding box center [500, 717] width 8 height 4
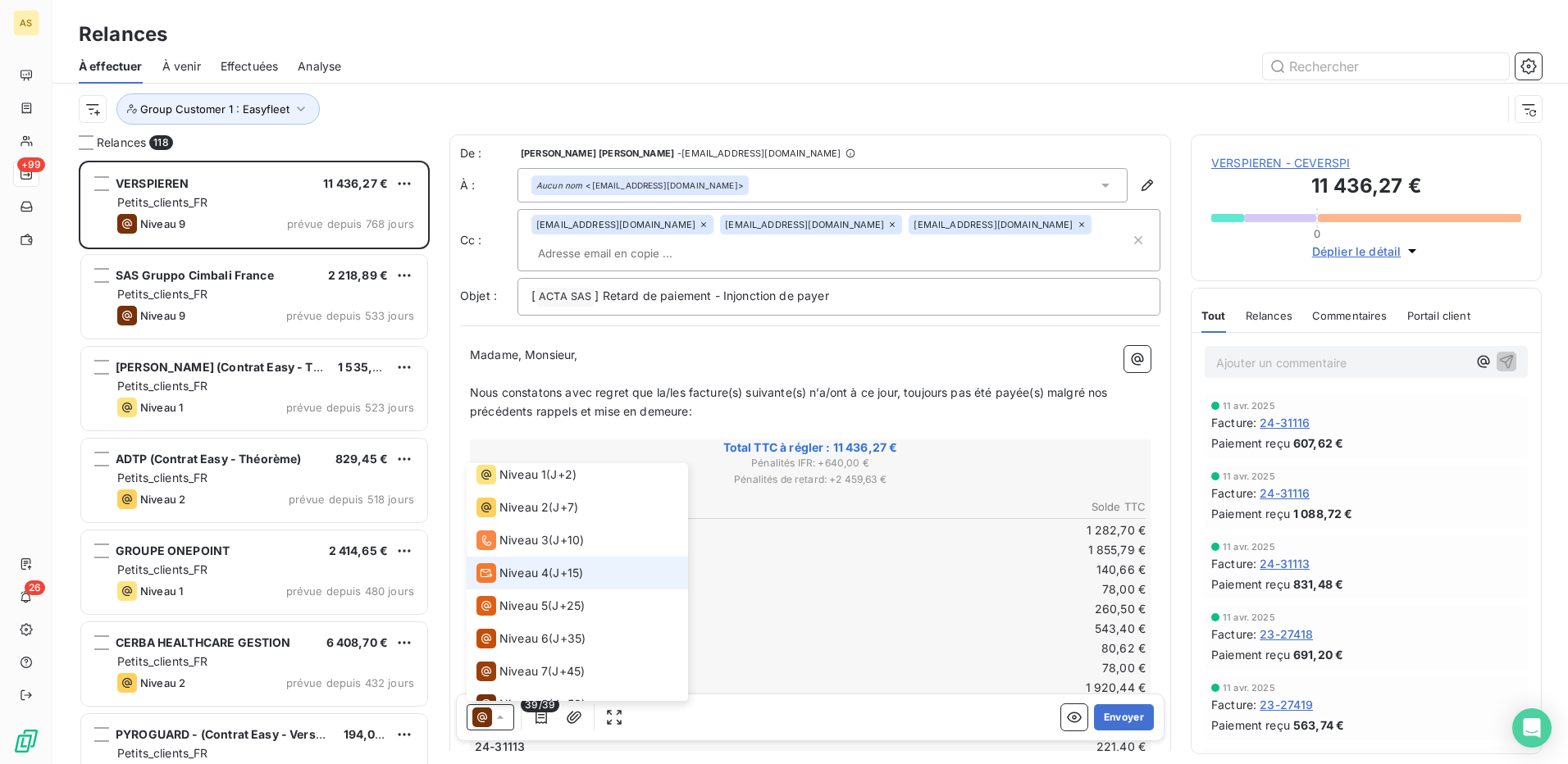
scroll to position [8, 0]
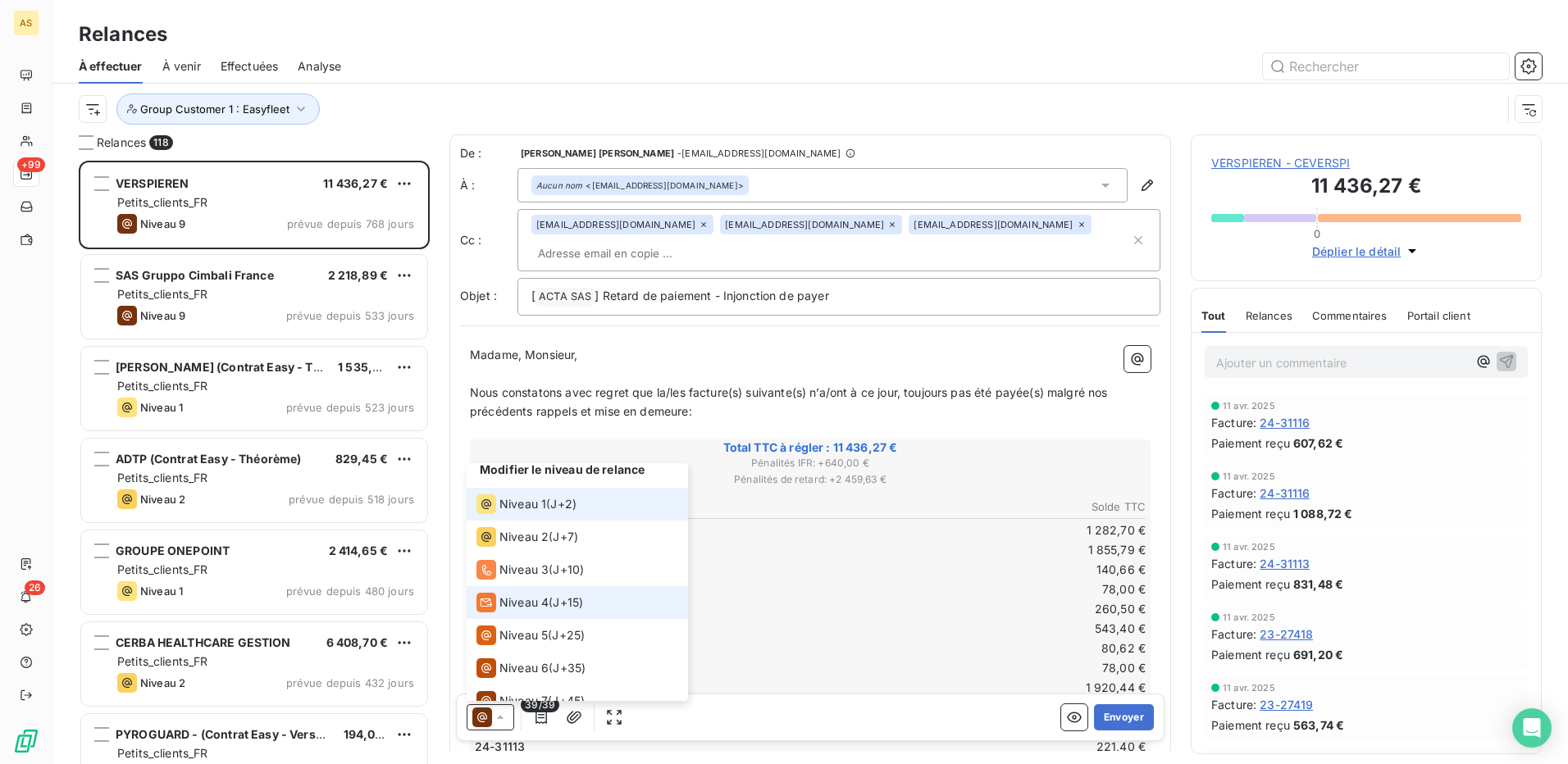
click at [532, 517] on li "Niveau 1 ( J+2 )" at bounding box center [577, 504] width 221 height 32
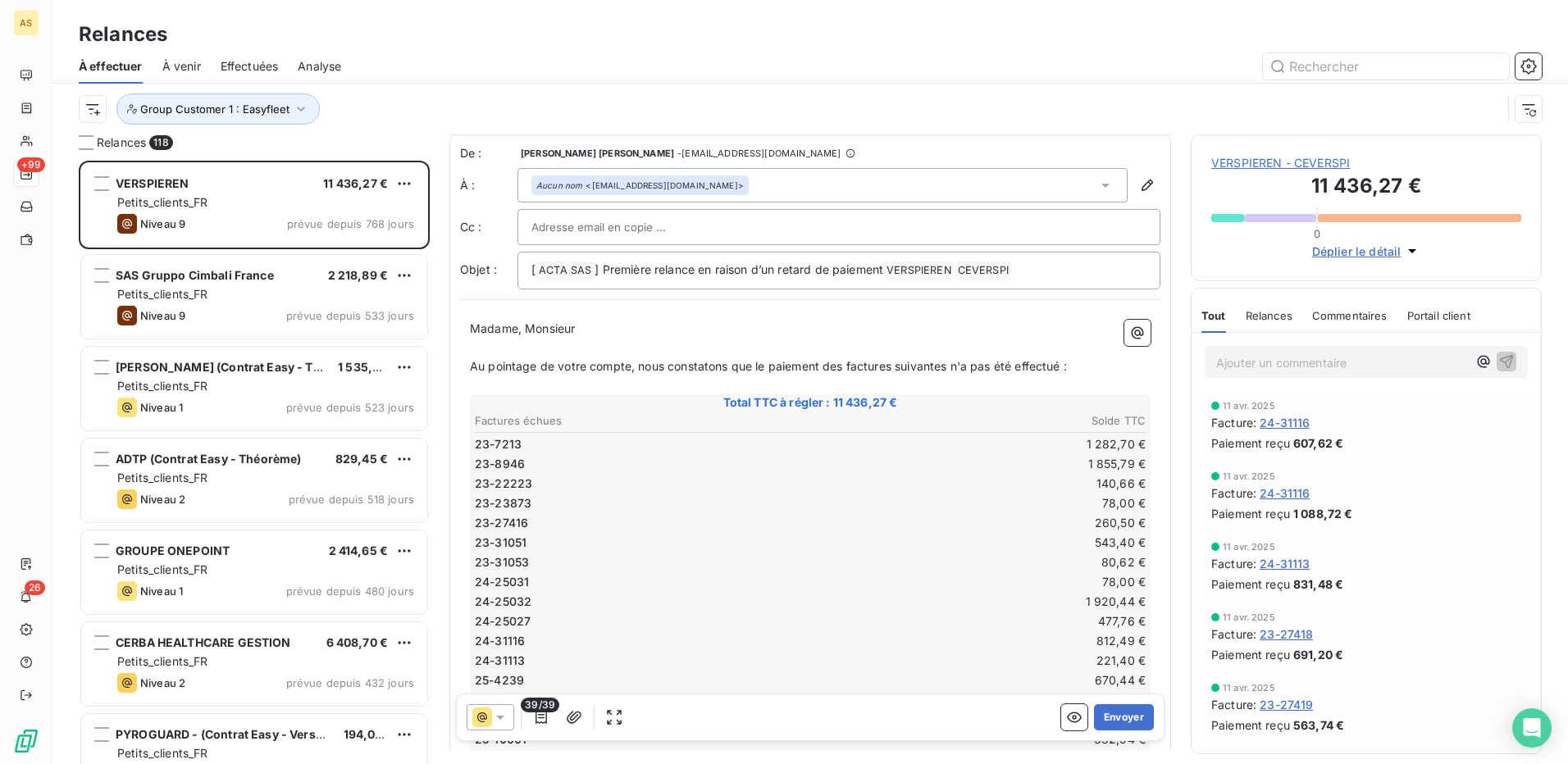
scroll to position [0, 0]
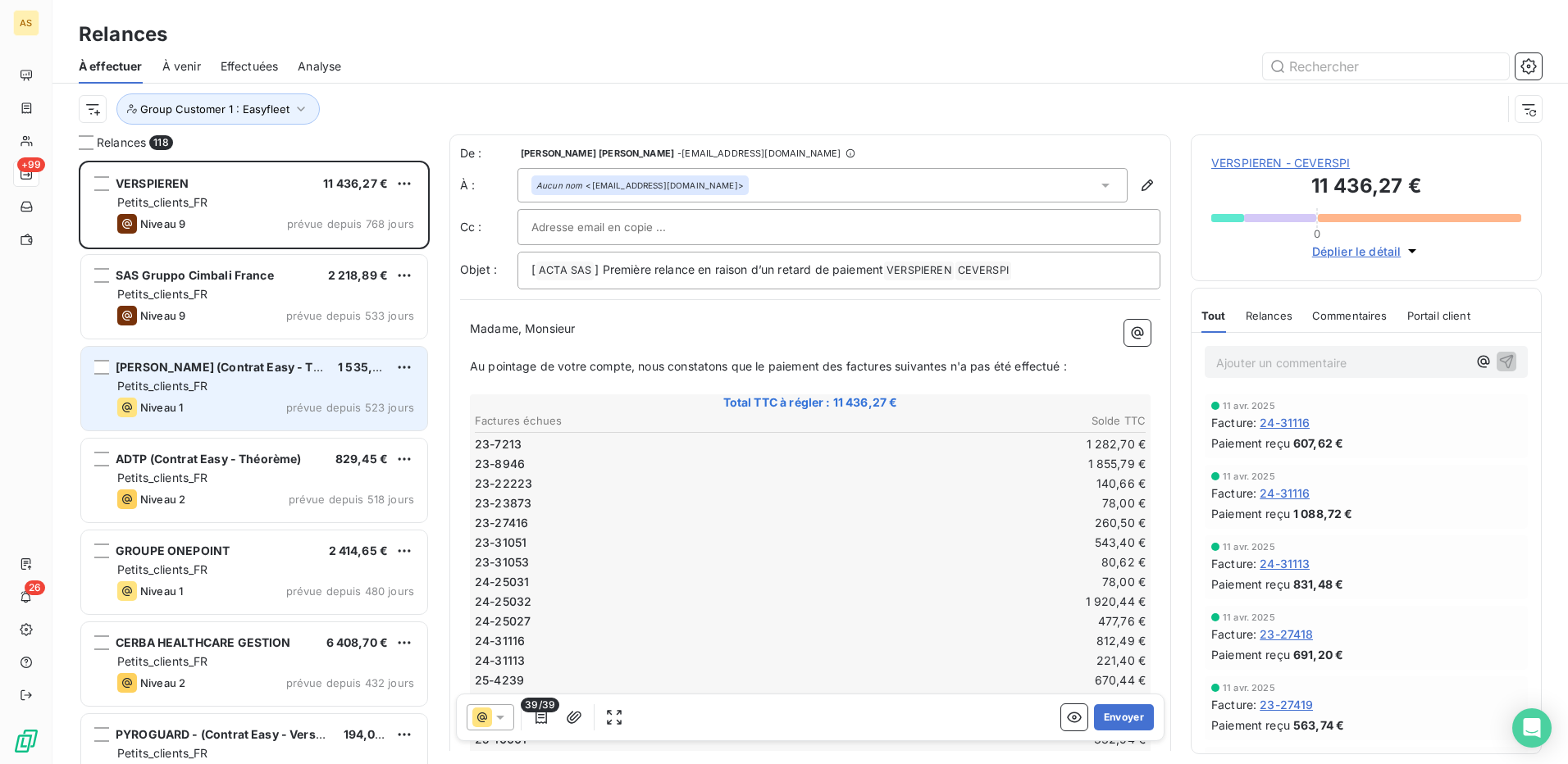
click at [253, 396] on div "ALBERT MENES (Contrat Easy - Théorème) 1 535,86 € Petits_clients_FR Niveau 1 pr…" at bounding box center [255, 388] width 346 height 84
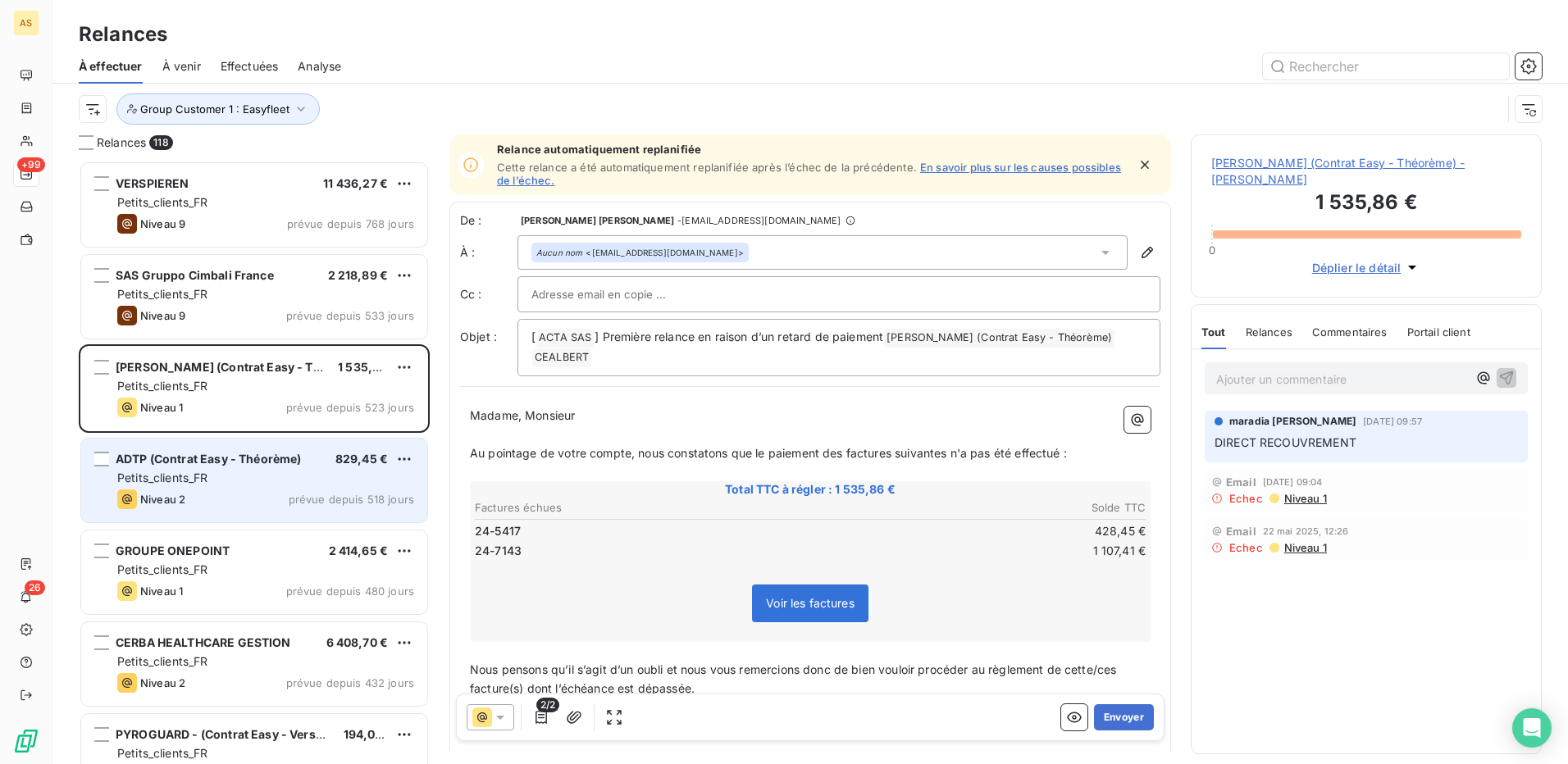
click at [268, 466] on div "ADTP (Contrat Easy - Théorème)" at bounding box center [209, 459] width 186 height 17
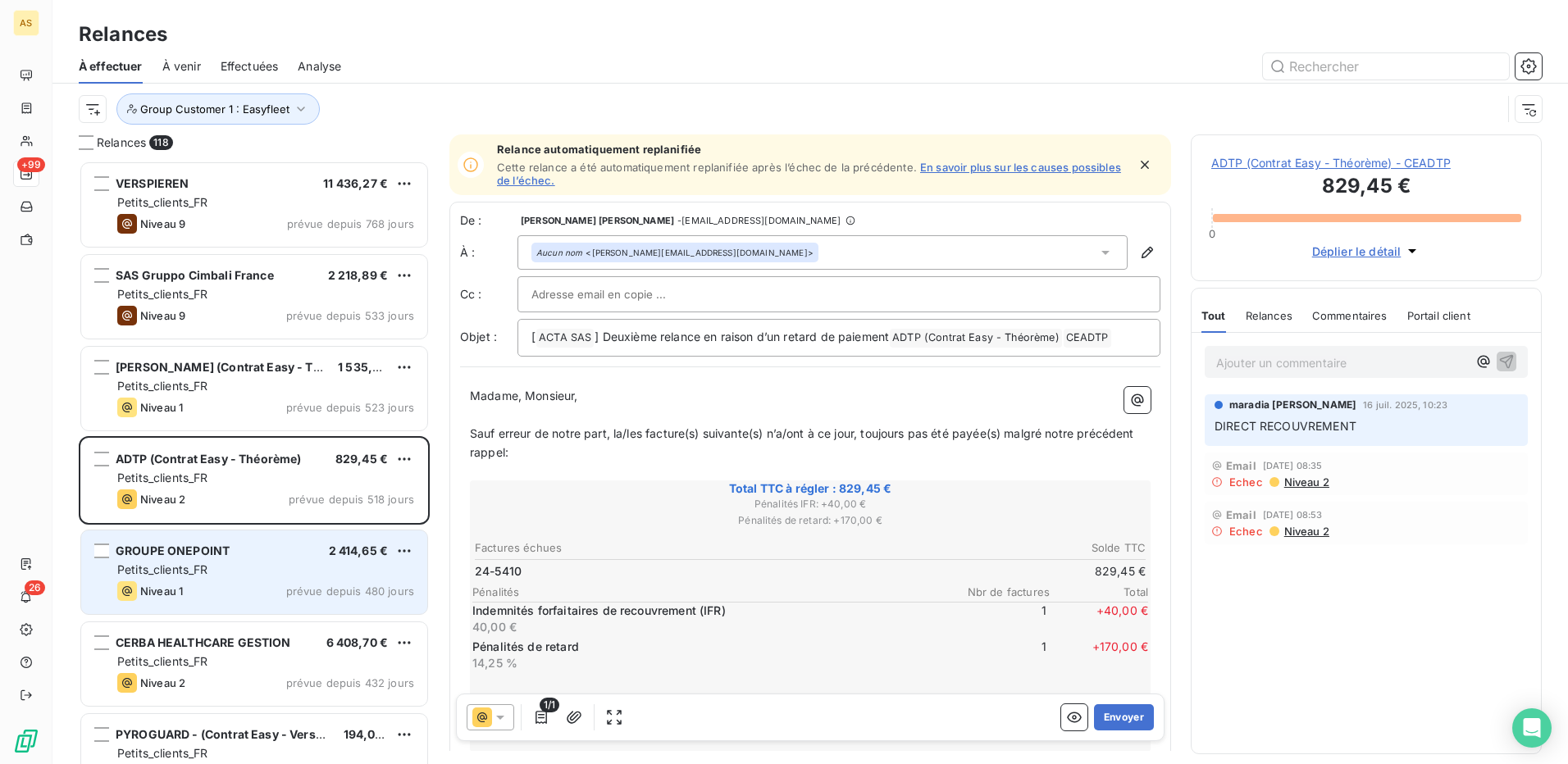
click at [257, 569] on div "Petits_clients_FR" at bounding box center [265, 569] width 297 height 17
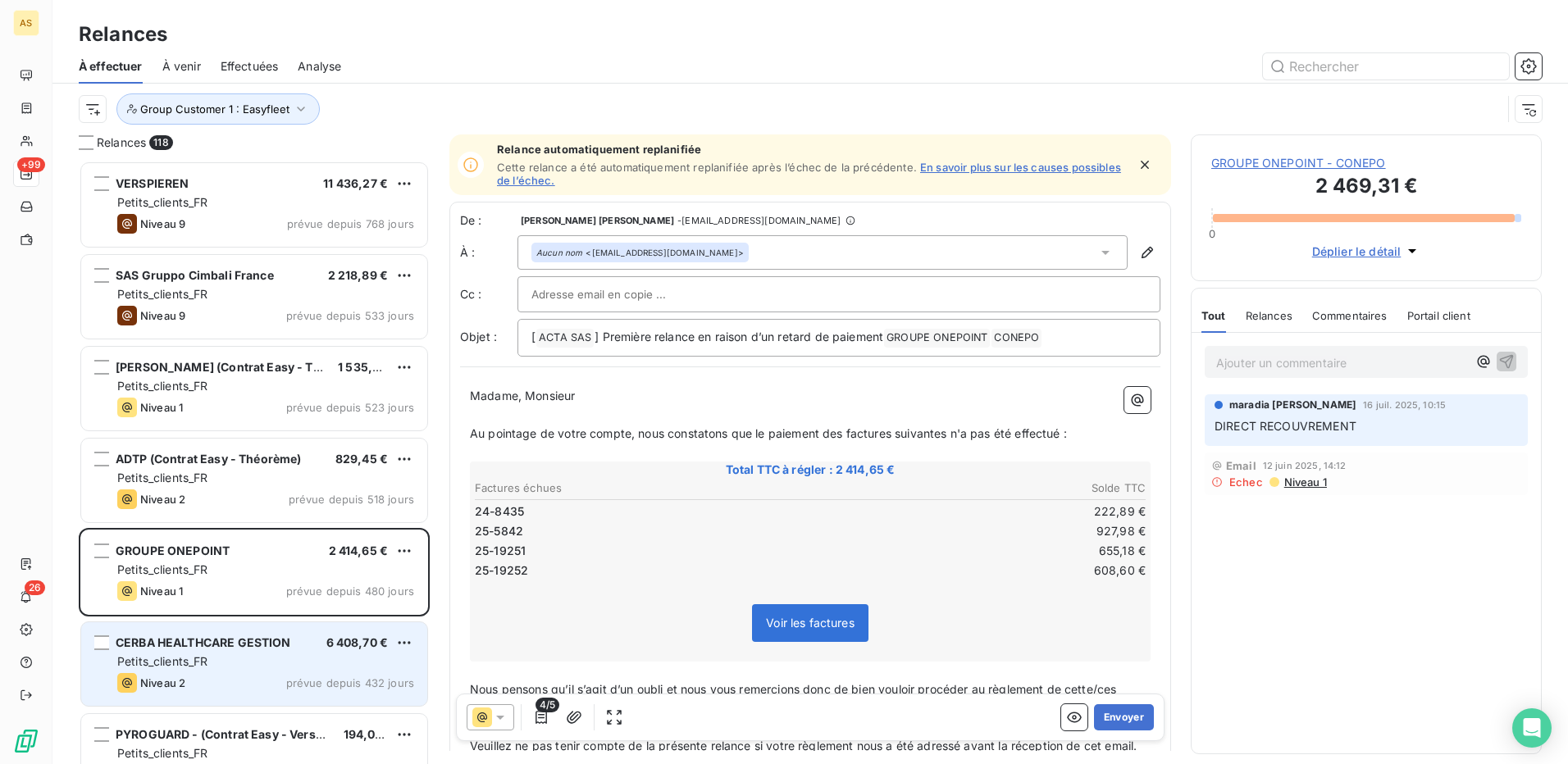
click at [252, 663] on div "Petits_clients_FR" at bounding box center [265, 662] width 297 height 17
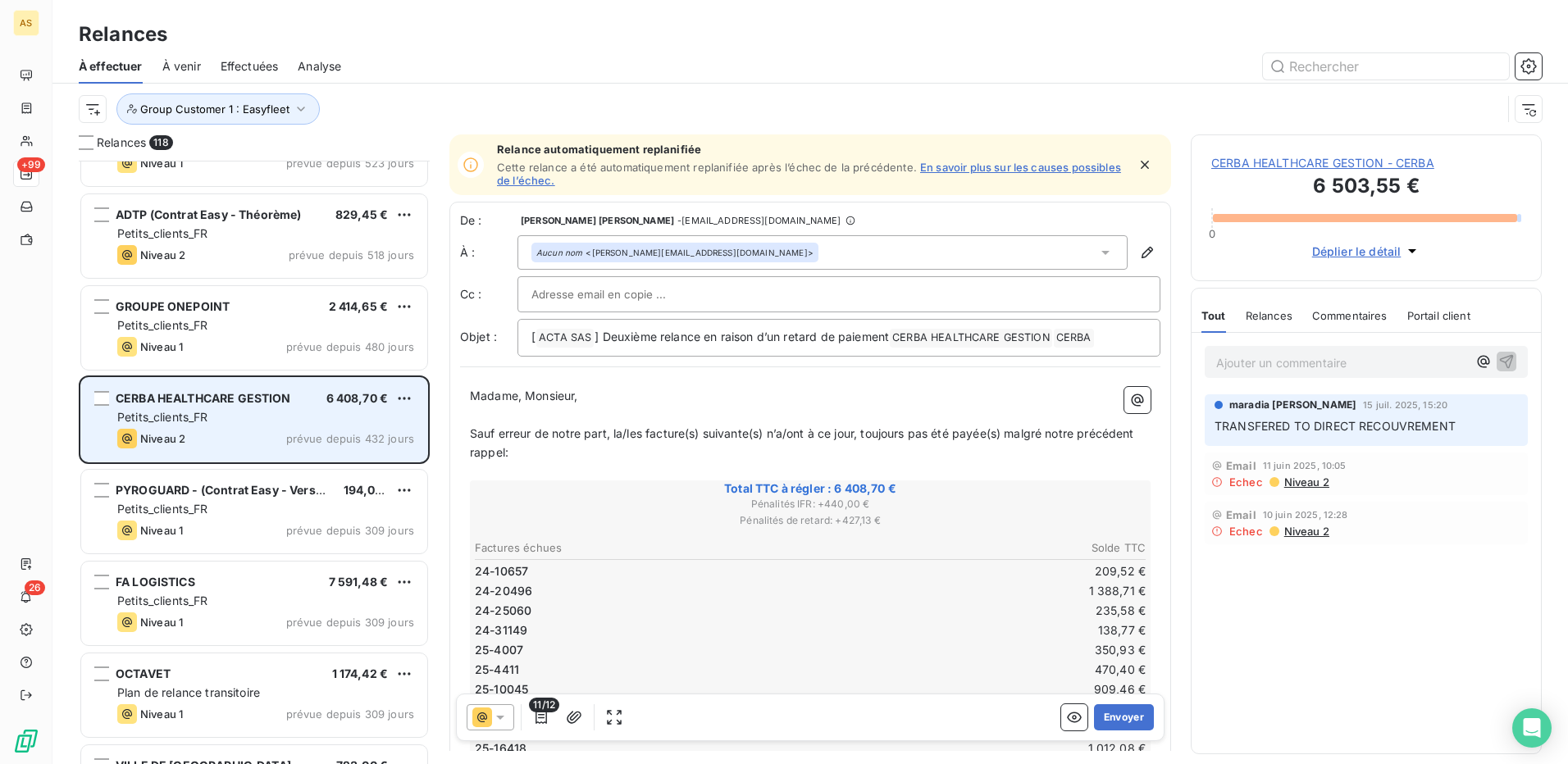
scroll to position [247, 0]
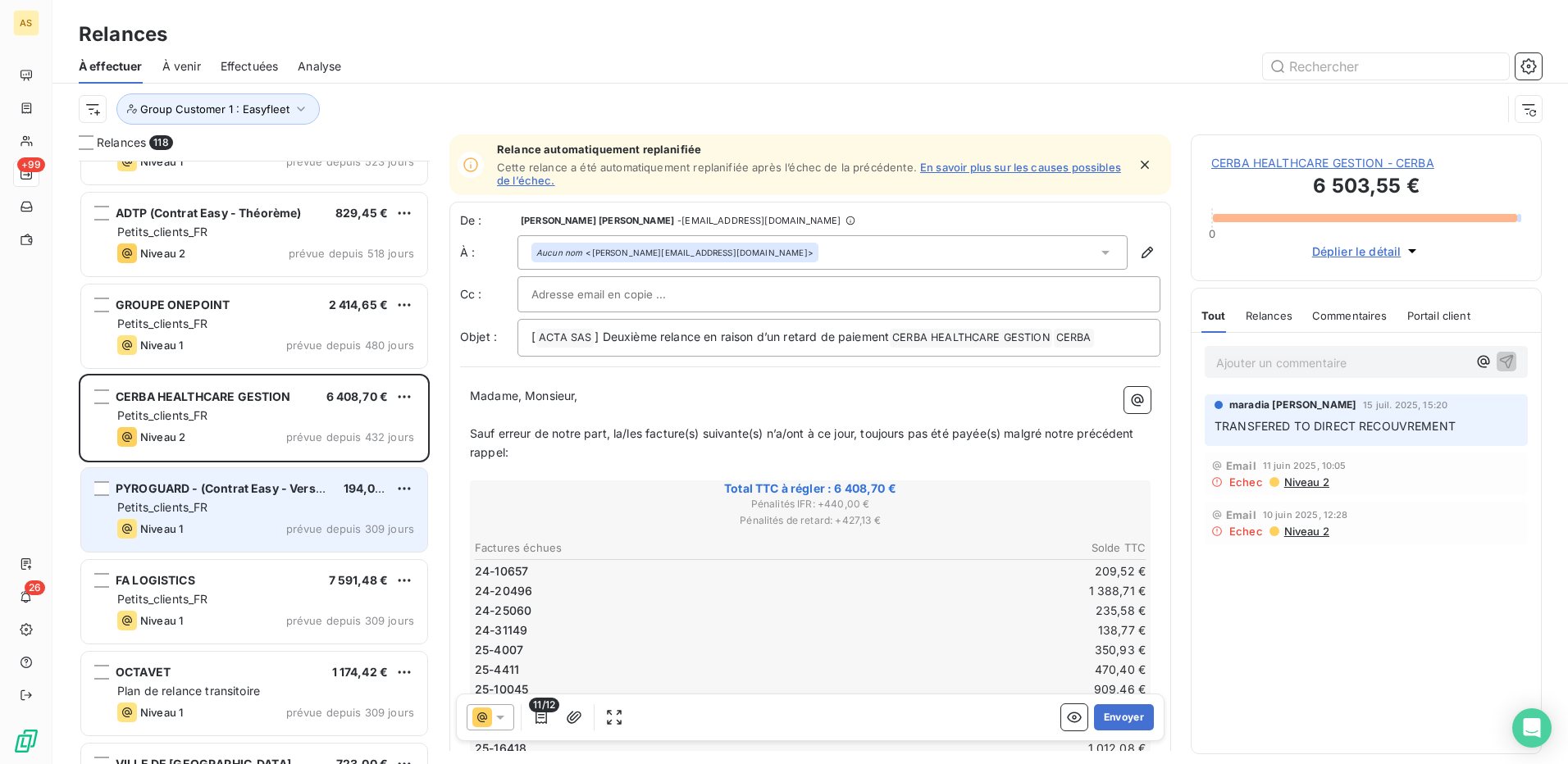
click at [242, 505] on div "Petits_clients_FR" at bounding box center [265, 507] width 297 height 17
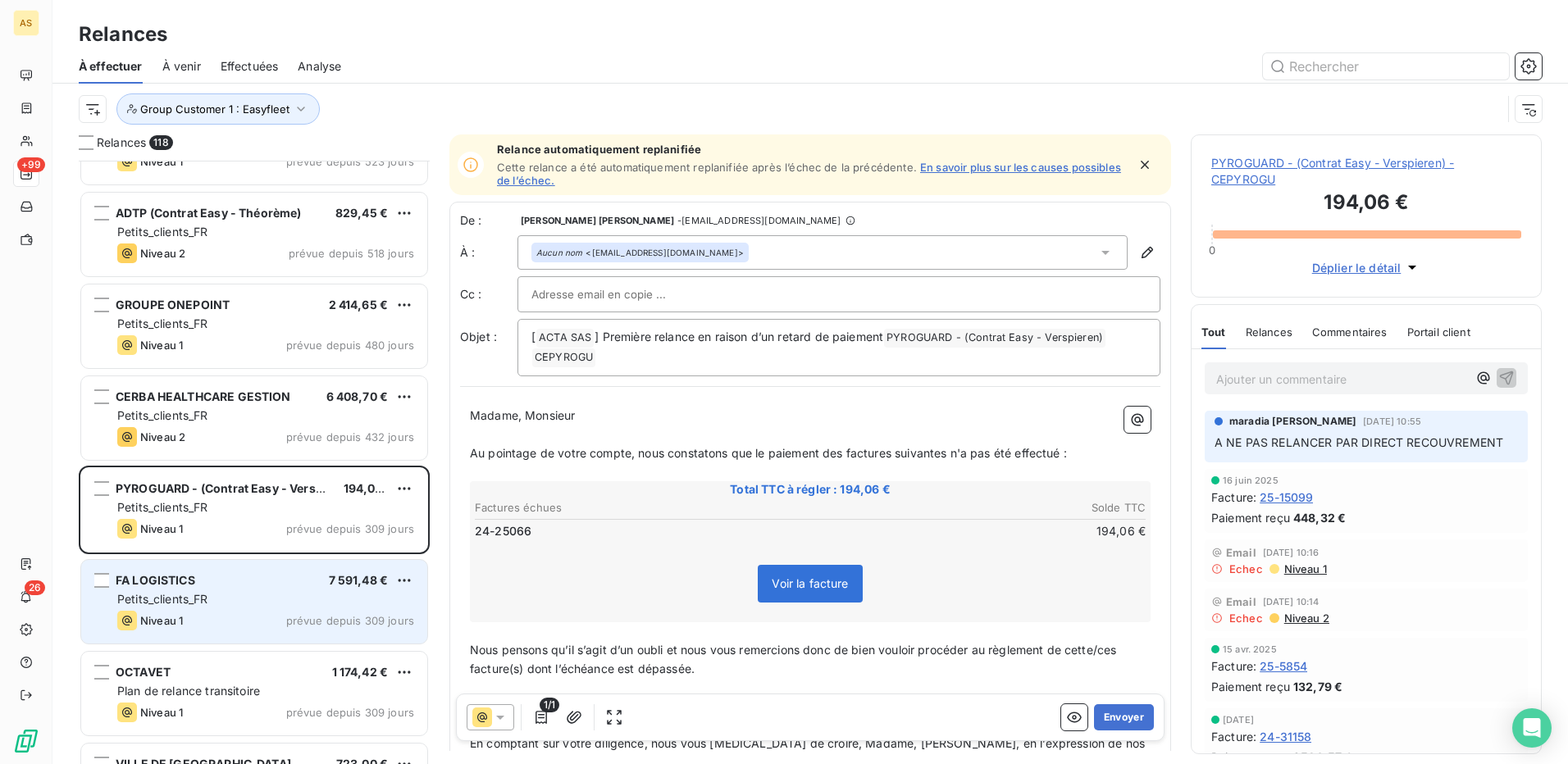
click at [237, 587] on div "FA LOGISTICS 7 591,48 €" at bounding box center [265, 580] width 297 height 15
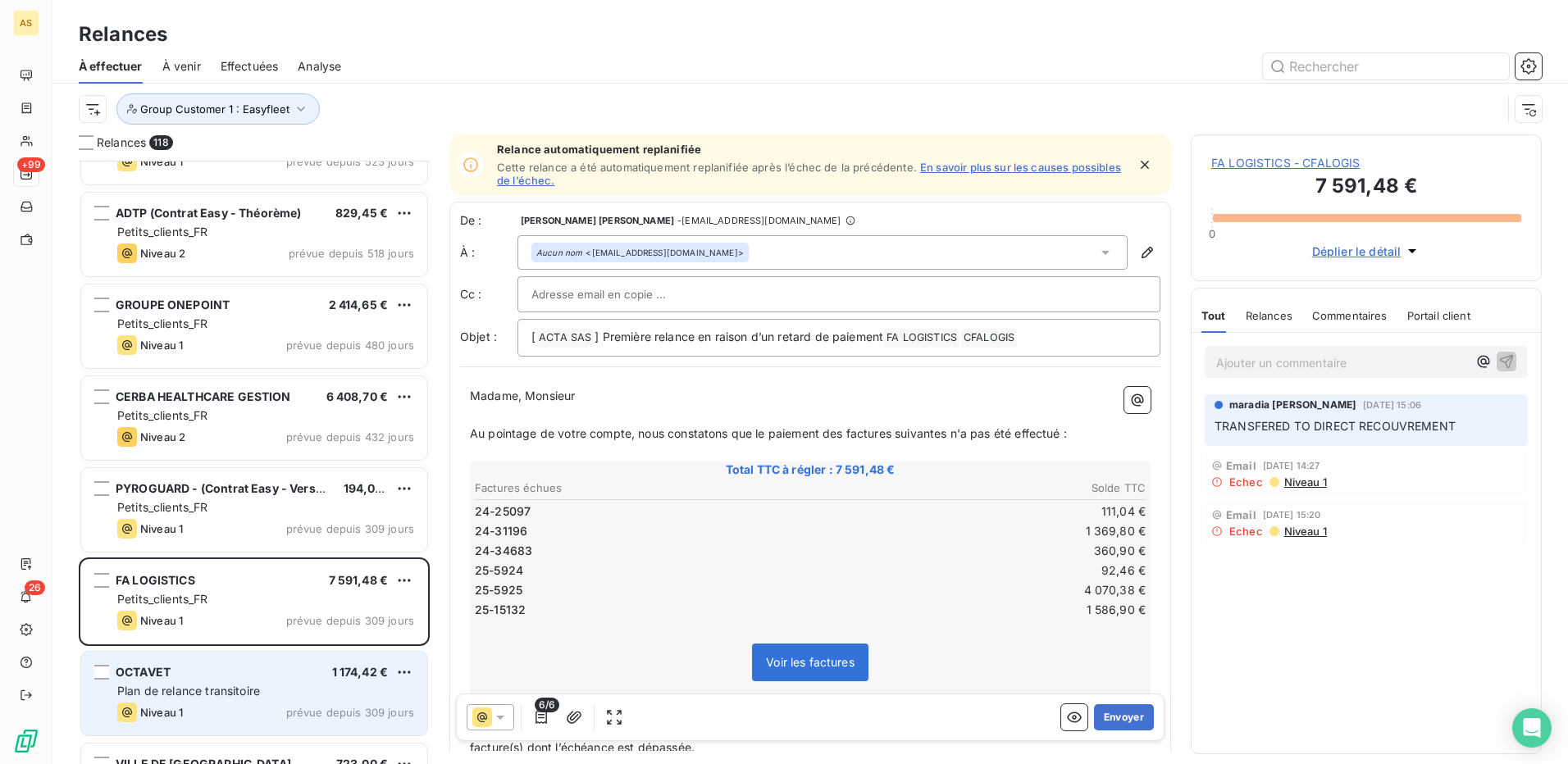
click at [252, 666] on div "OCTAVET 1 174,42 €" at bounding box center [265, 673] width 297 height 15
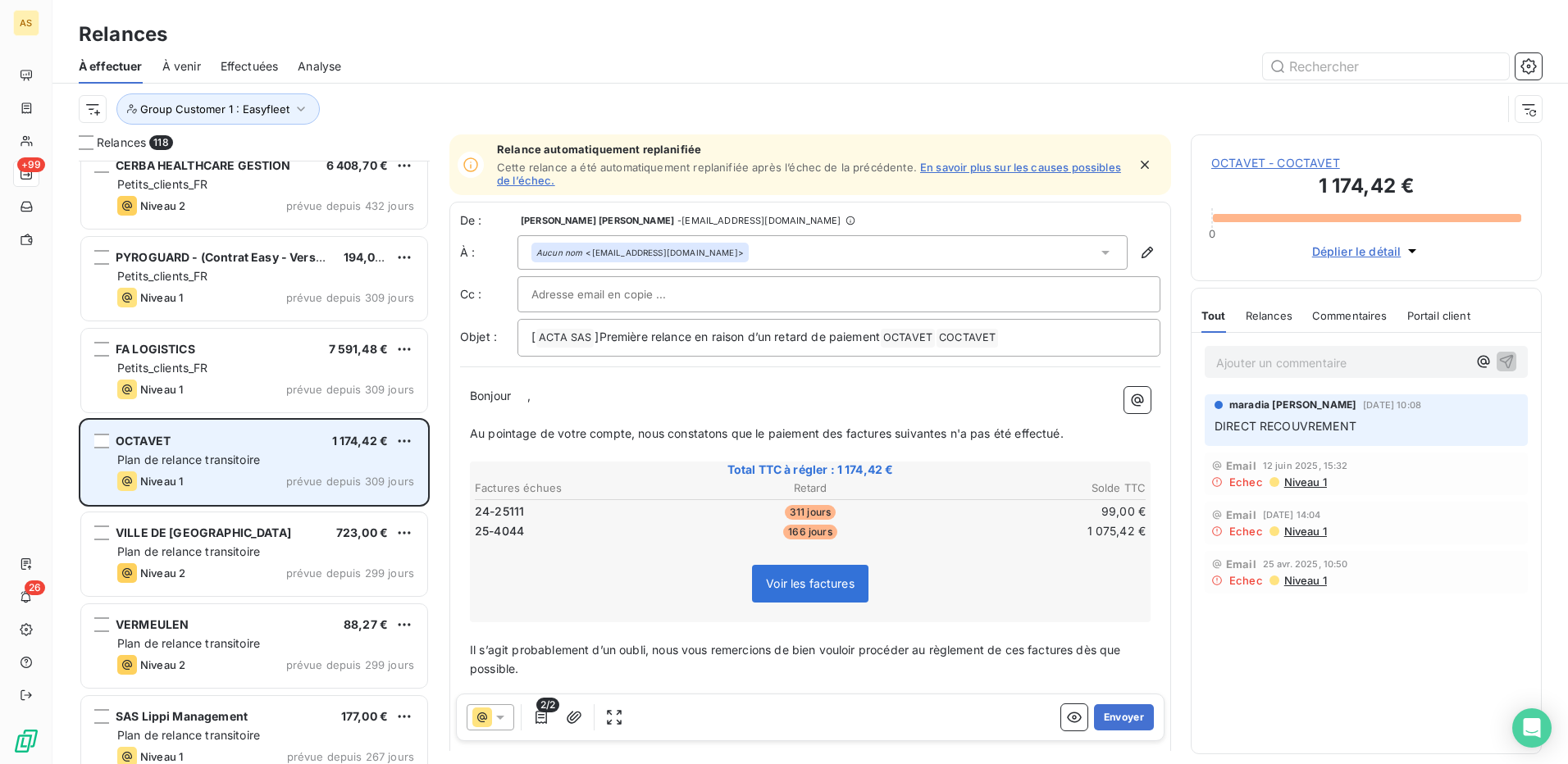
scroll to position [493, 0]
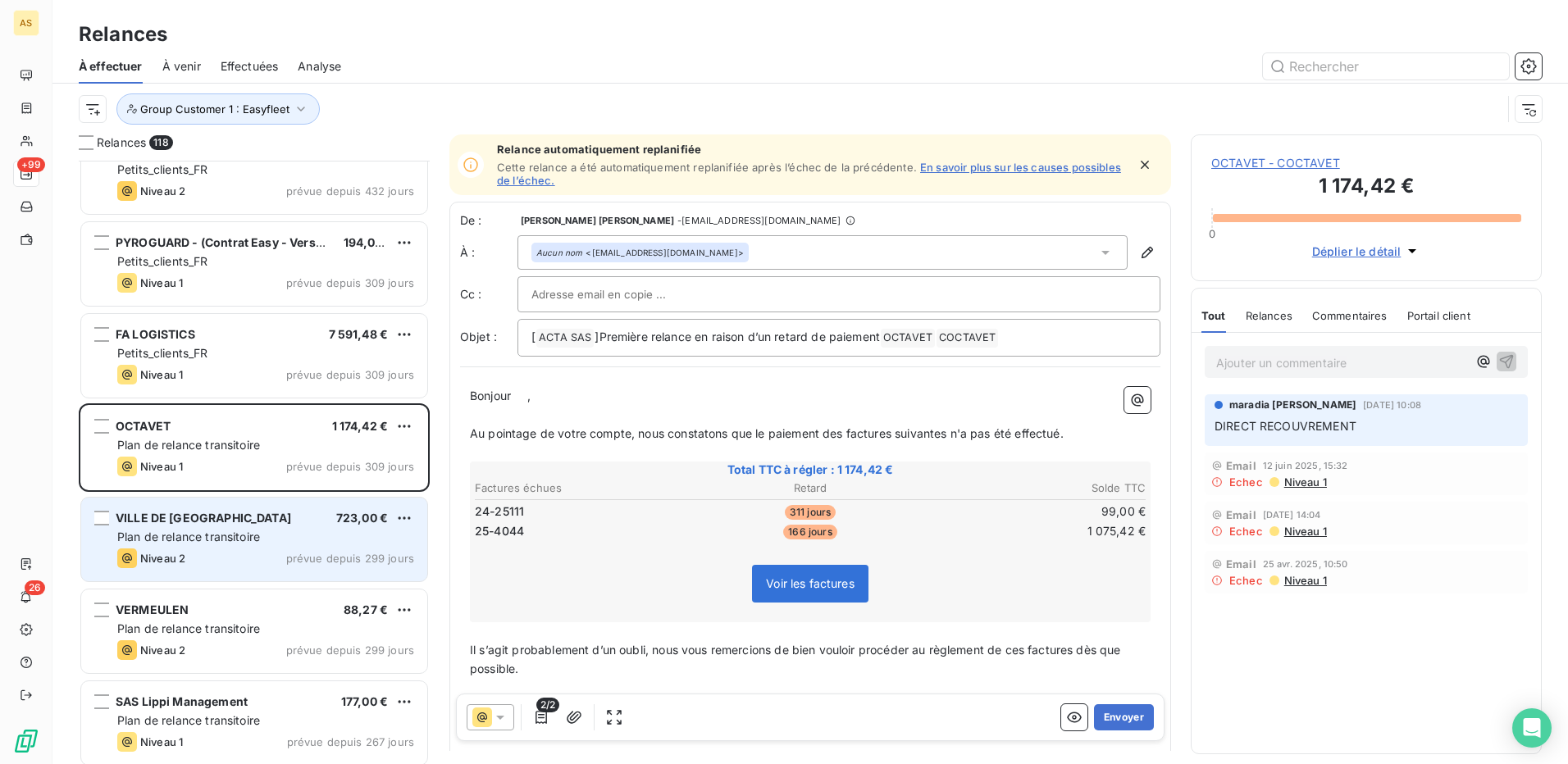
click at [260, 540] on span "Plan de relance transitoire" at bounding box center [189, 536] width 143 height 14
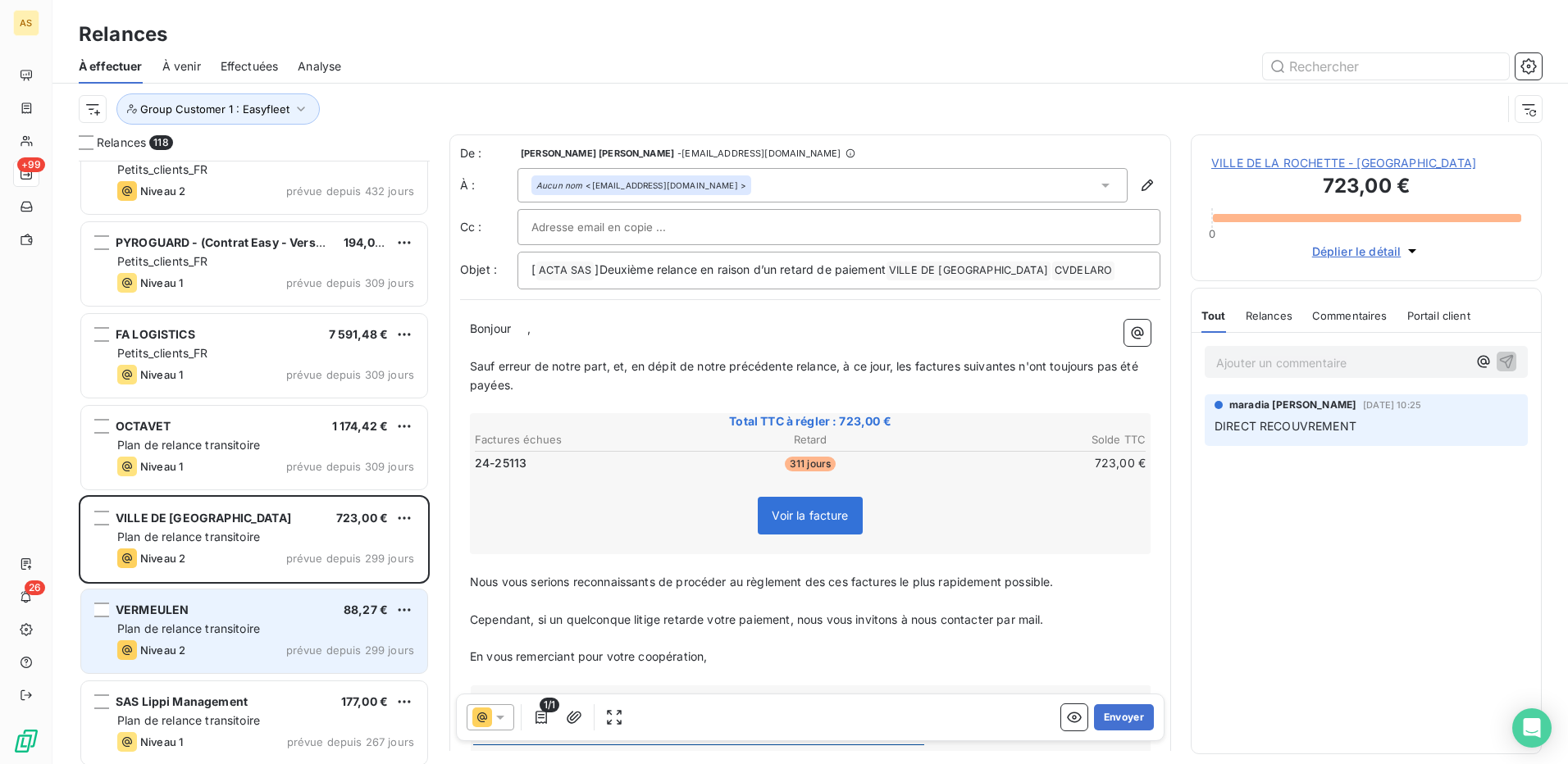
click at [255, 639] on div "VERMEULEN 88,27 € Plan de relance transitoire Niveau 2 prévue depuis 299 jours" at bounding box center [255, 631] width 346 height 84
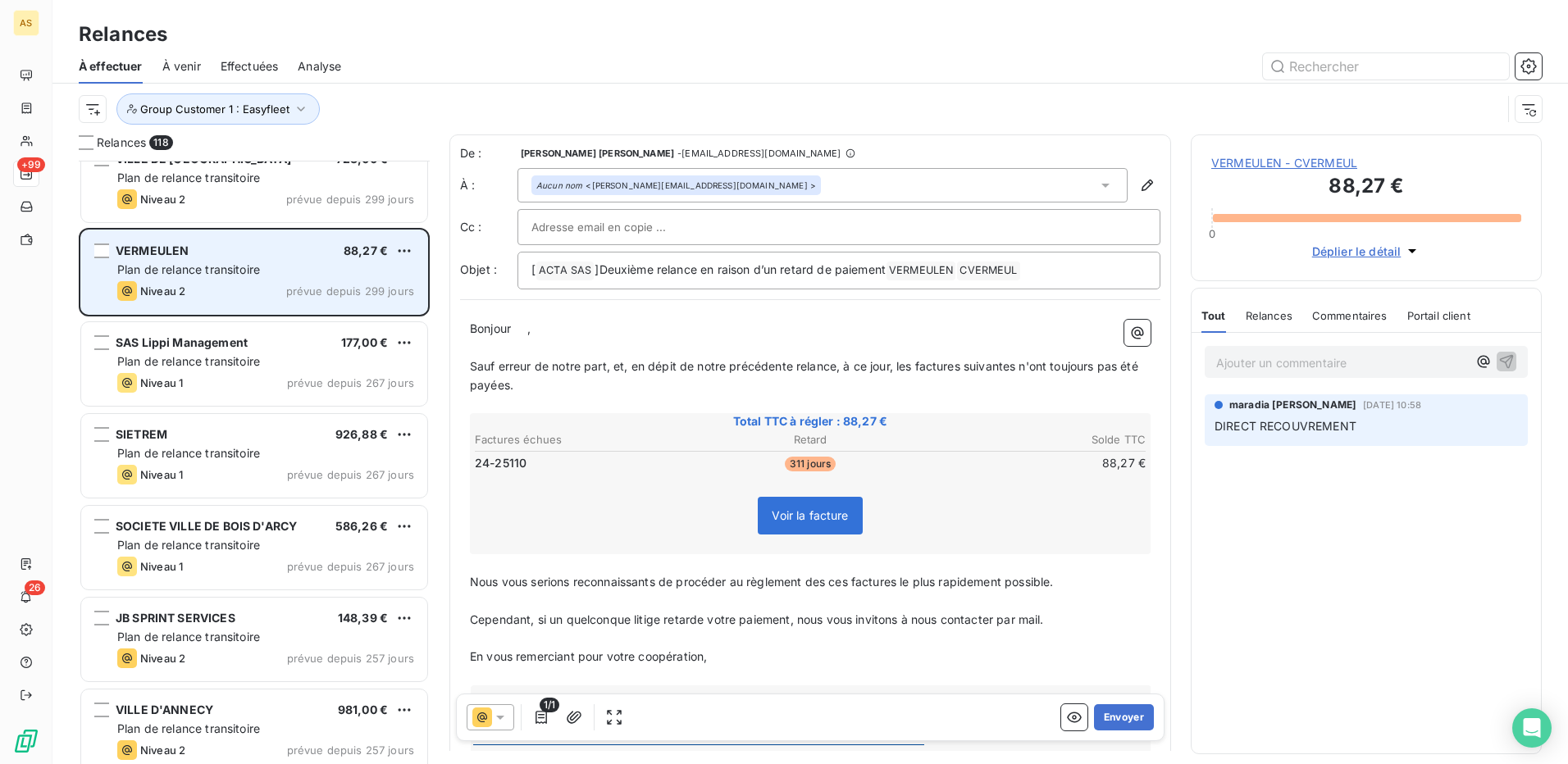
scroll to position [902, 0]
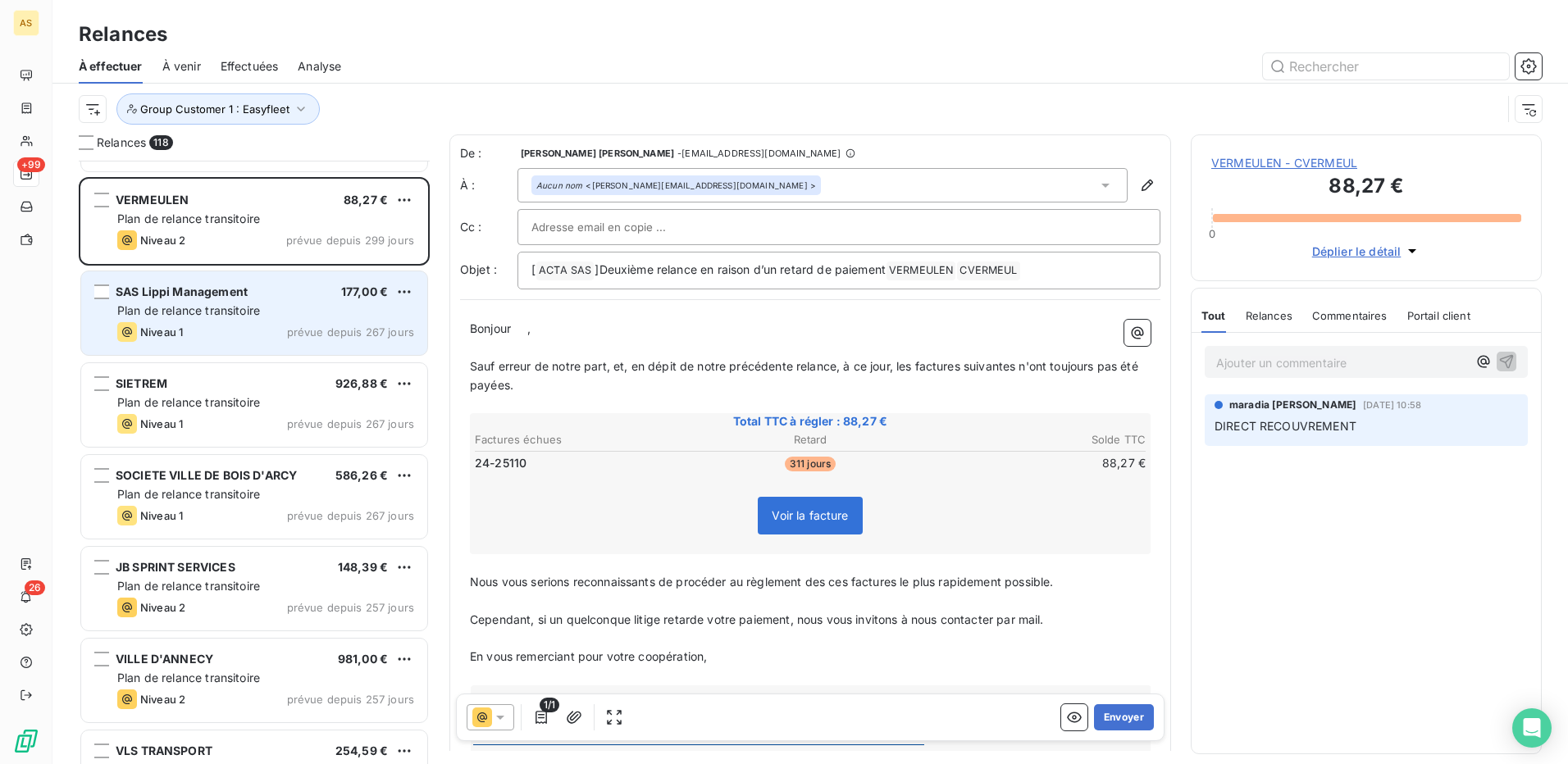
click at [230, 312] on span "Plan de relance transitoire" at bounding box center [189, 310] width 143 height 14
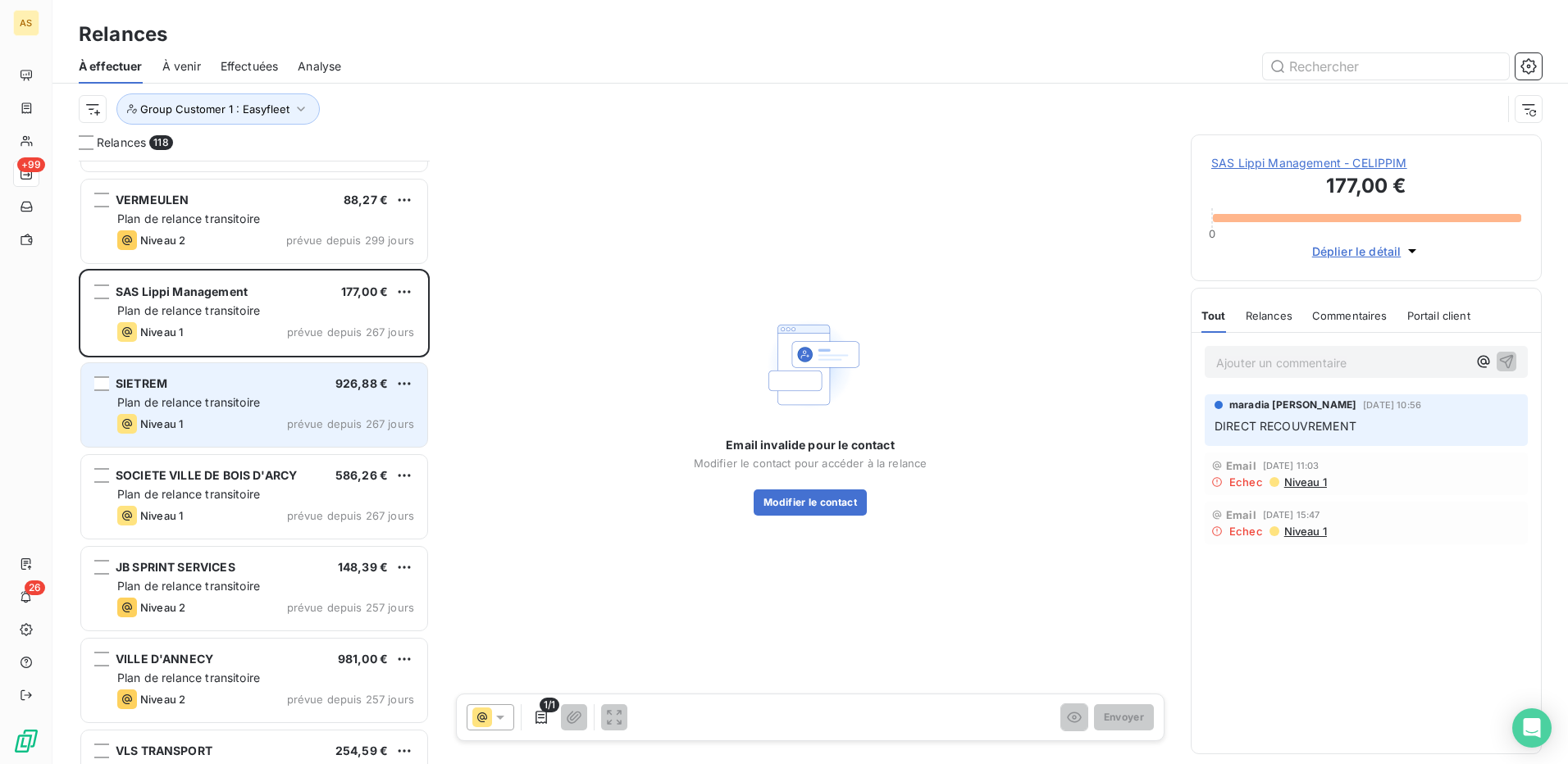
click at [218, 404] on span "Plan de relance transitoire" at bounding box center [189, 402] width 143 height 14
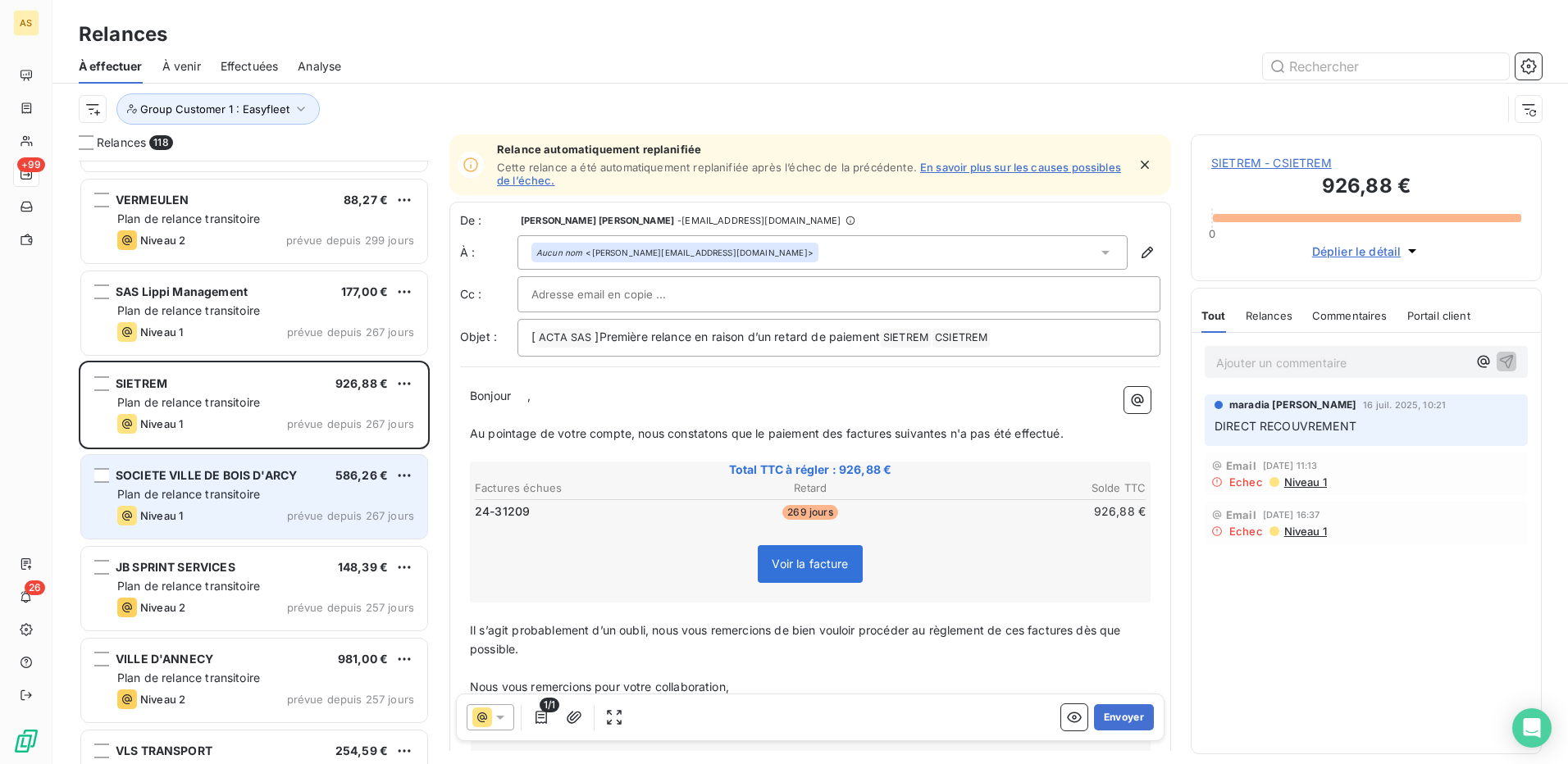
click at [226, 482] on div "SOCIETE VILLE DE BOIS D'ARCY" at bounding box center [206, 476] width 181 height 17
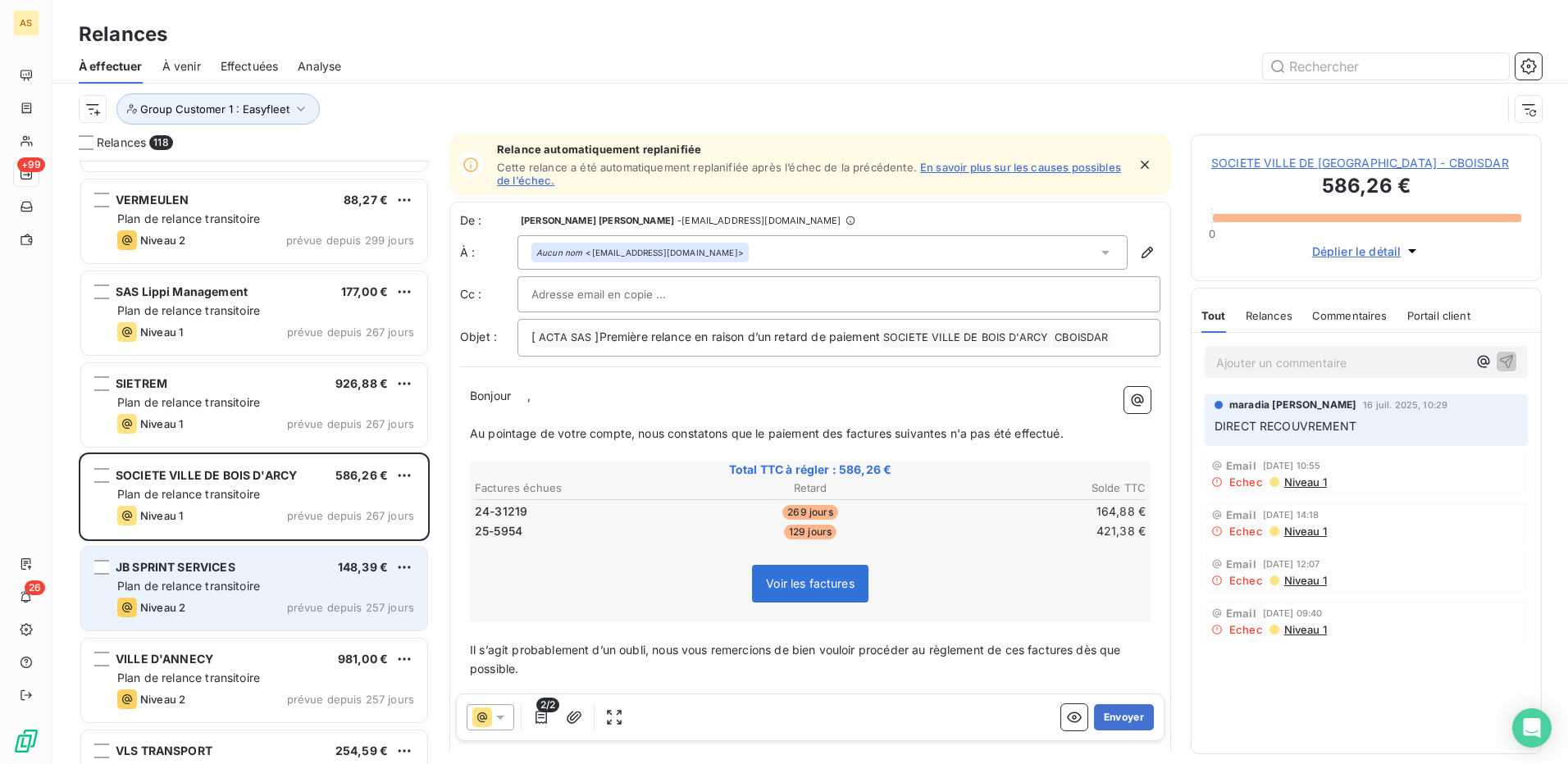
click at [242, 587] on span "Plan de relance transitoire" at bounding box center [189, 585] width 143 height 14
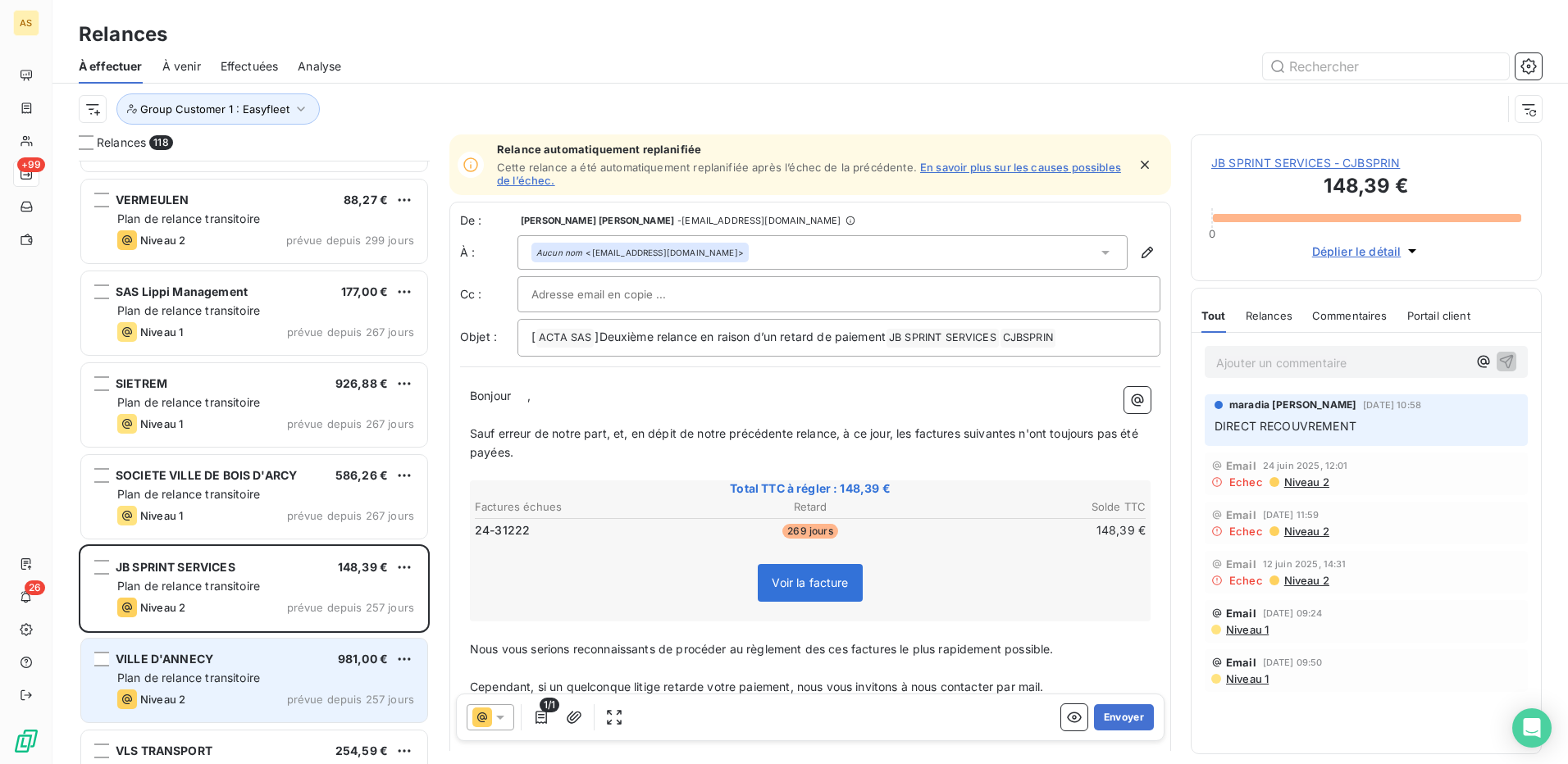
click at [254, 665] on div "VILLE D'ANNECY 981,00 €" at bounding box center [265, 659] width 297 height 15
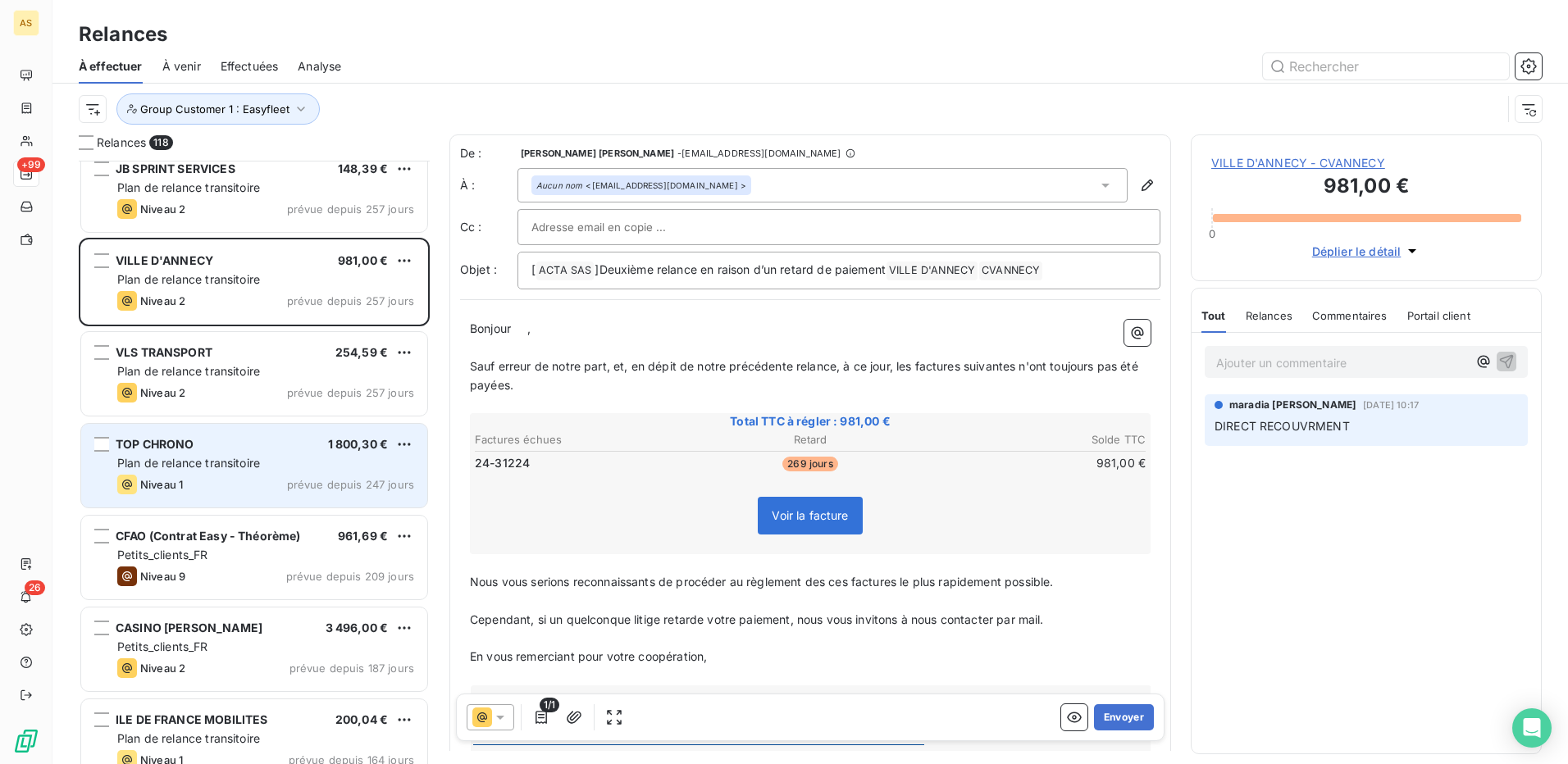
scroll to position [1312, 0]
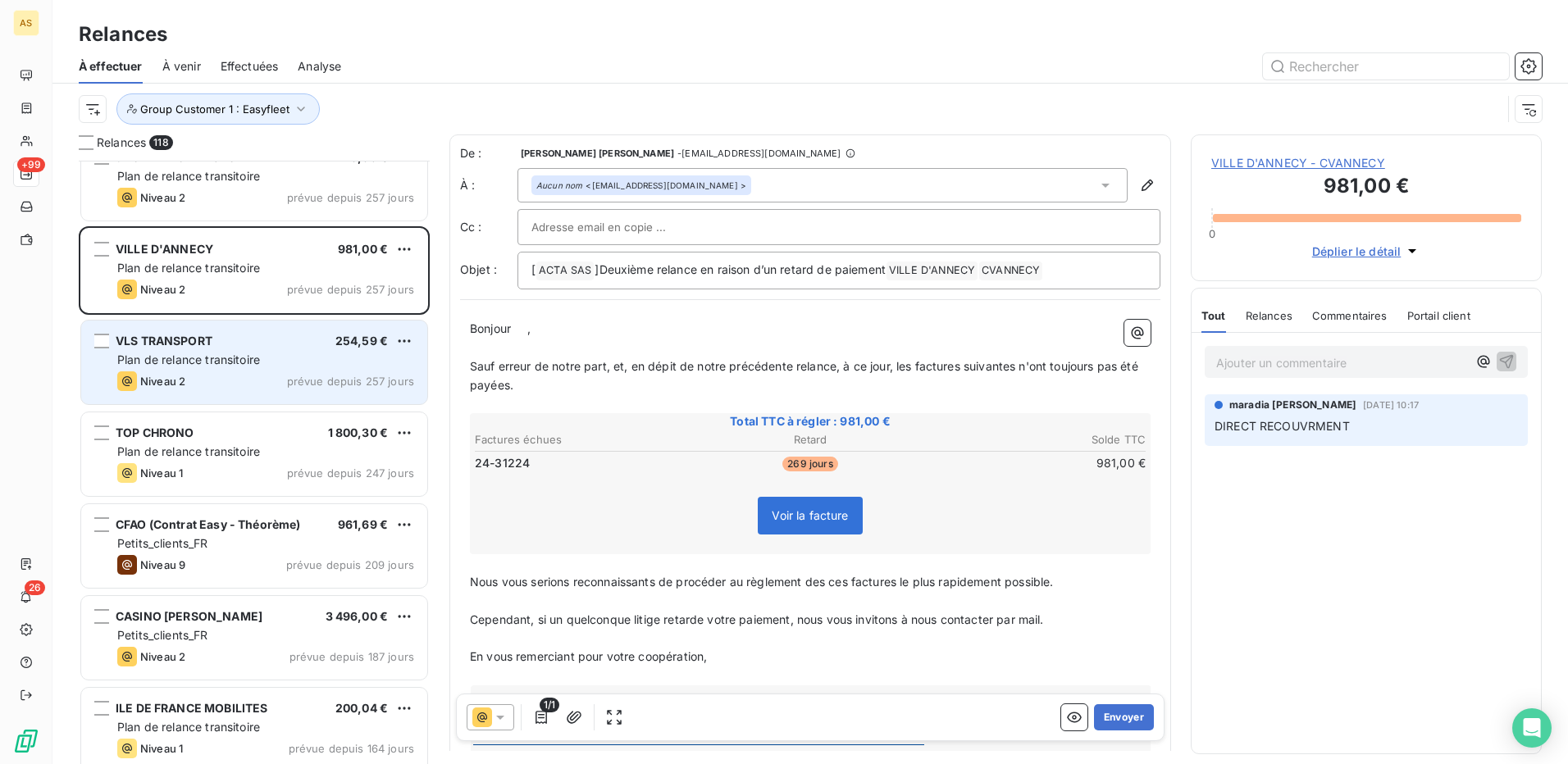
click at [238, 359] on span "Plan de relance transitoire" at bounding box center [189, 359] width 143 height 14
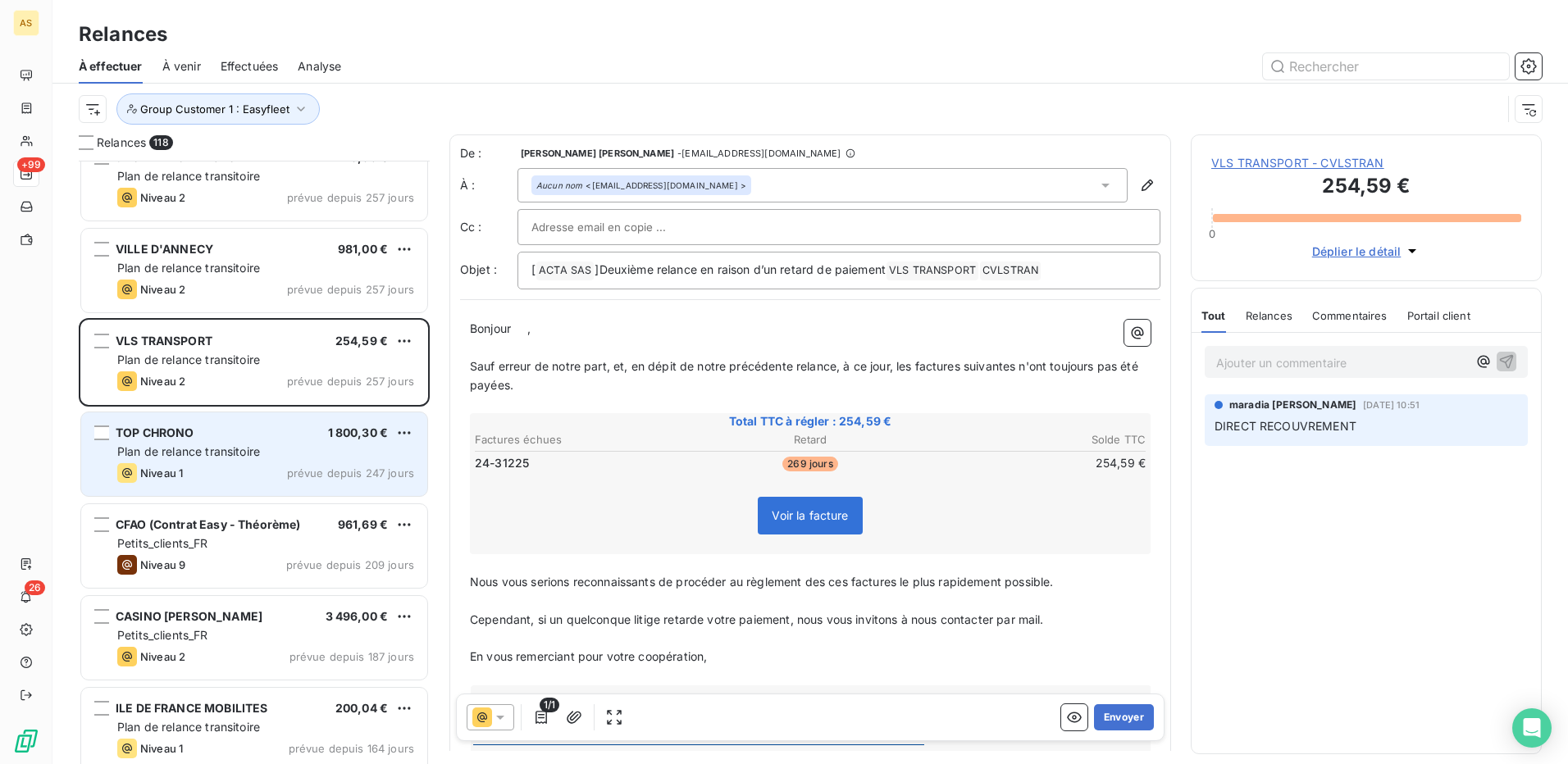
click at [222, 458] on div "Plan de relance transitoire" at bounding box center [265, 451] width 297 height 17
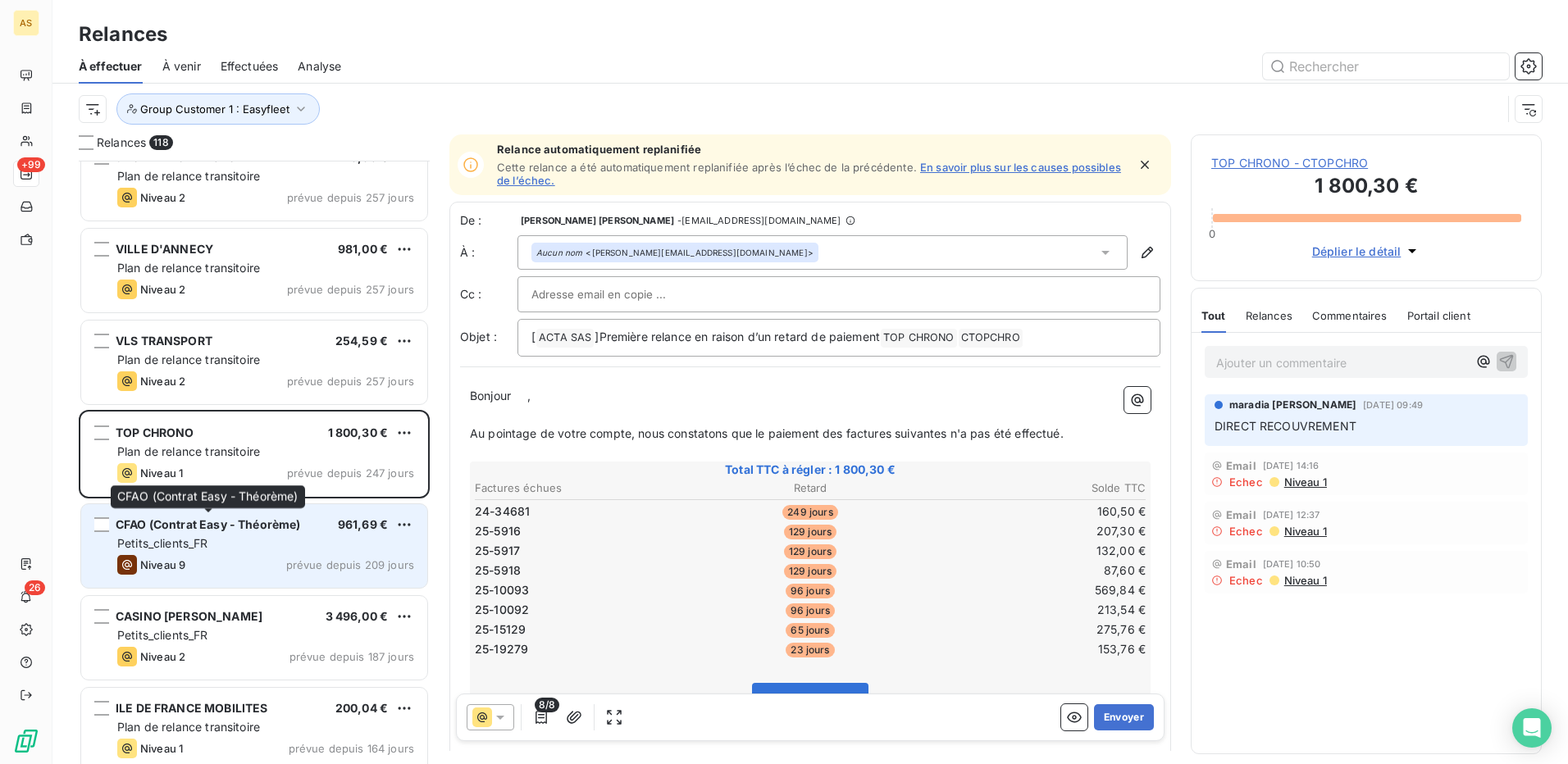
click at [235, 530] on span "CFAO (Contrat Easy - Théorème)" at bounding box center [208, 524] width 185 height 14
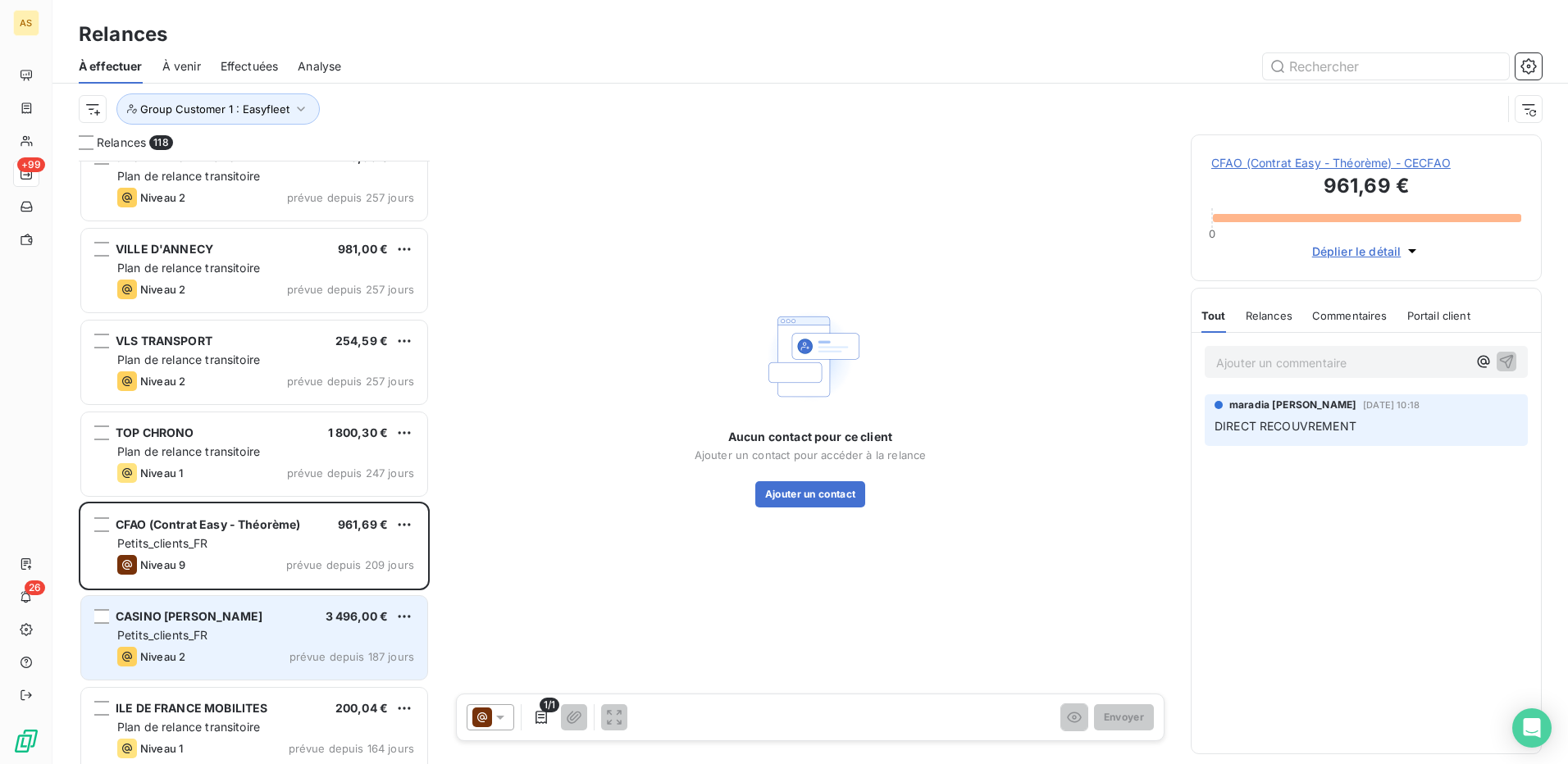
click at [223, 633] on div "Petits_clients_FR" at bounding box center [265, 635] width 297 height 17
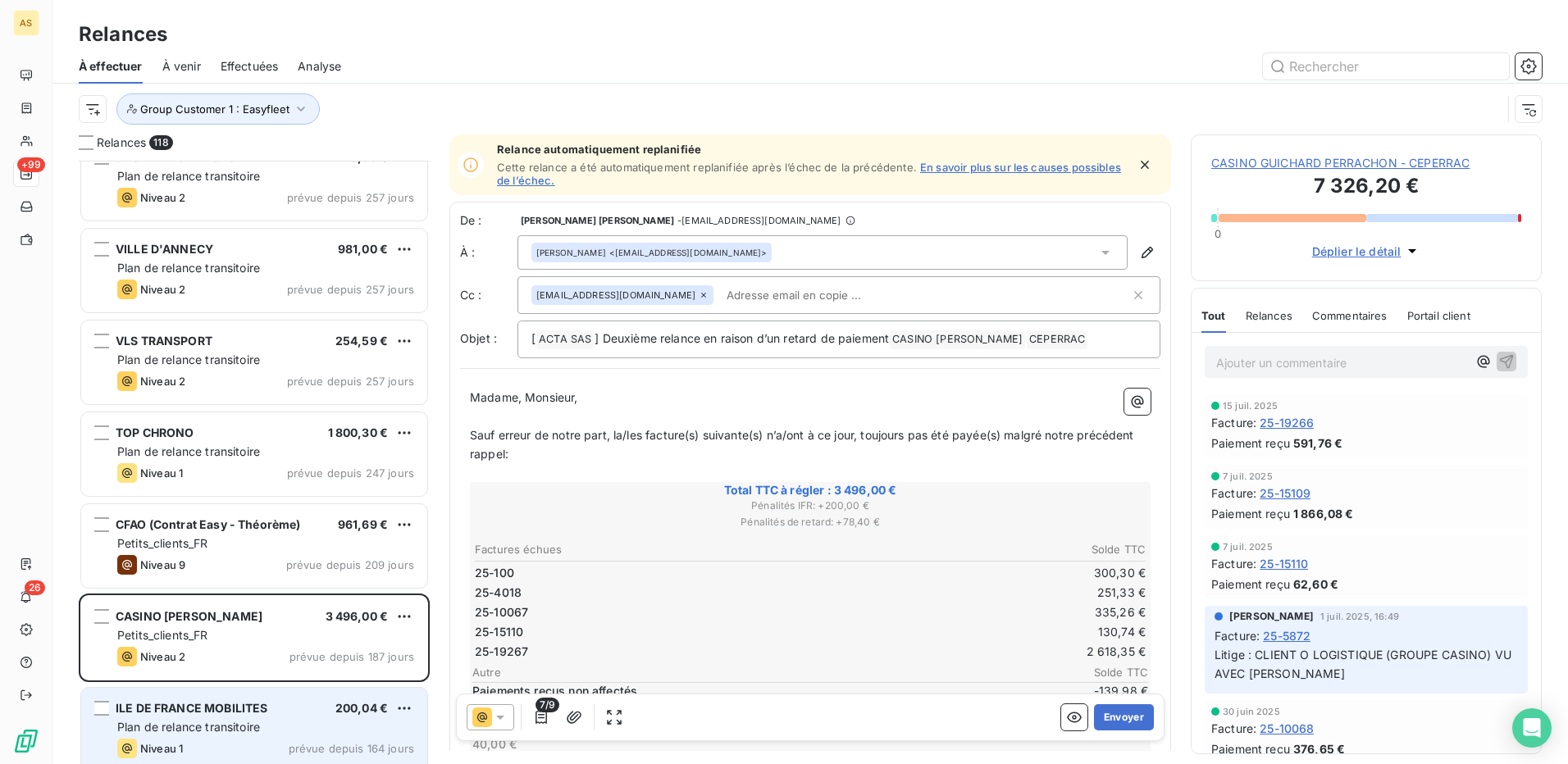
click at [209, 702] on span "ILE DE FRANCE MOBILITES" at bounding box center [191, 707] width 151 height 14
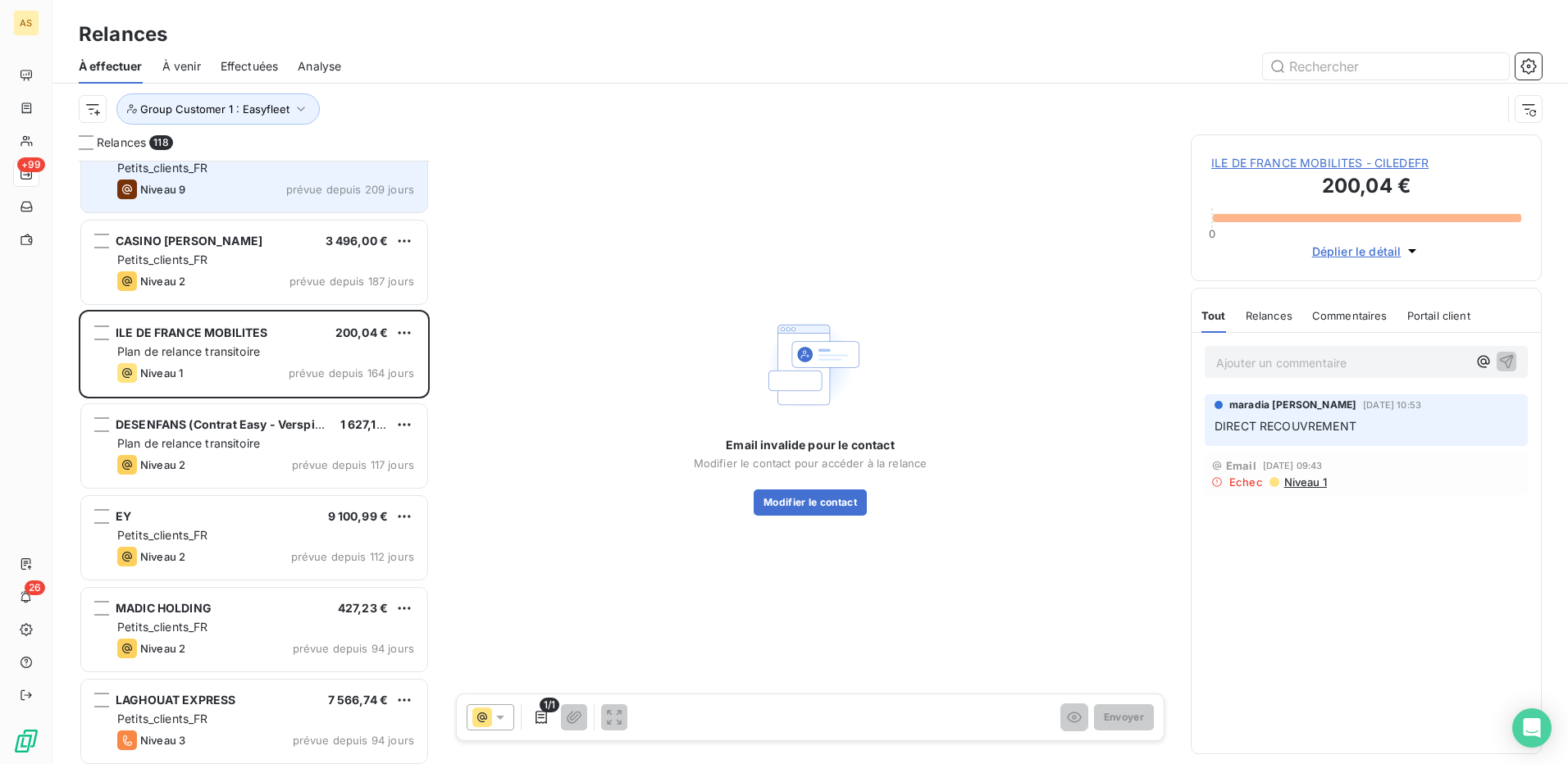
scroll to position [1722, 0]
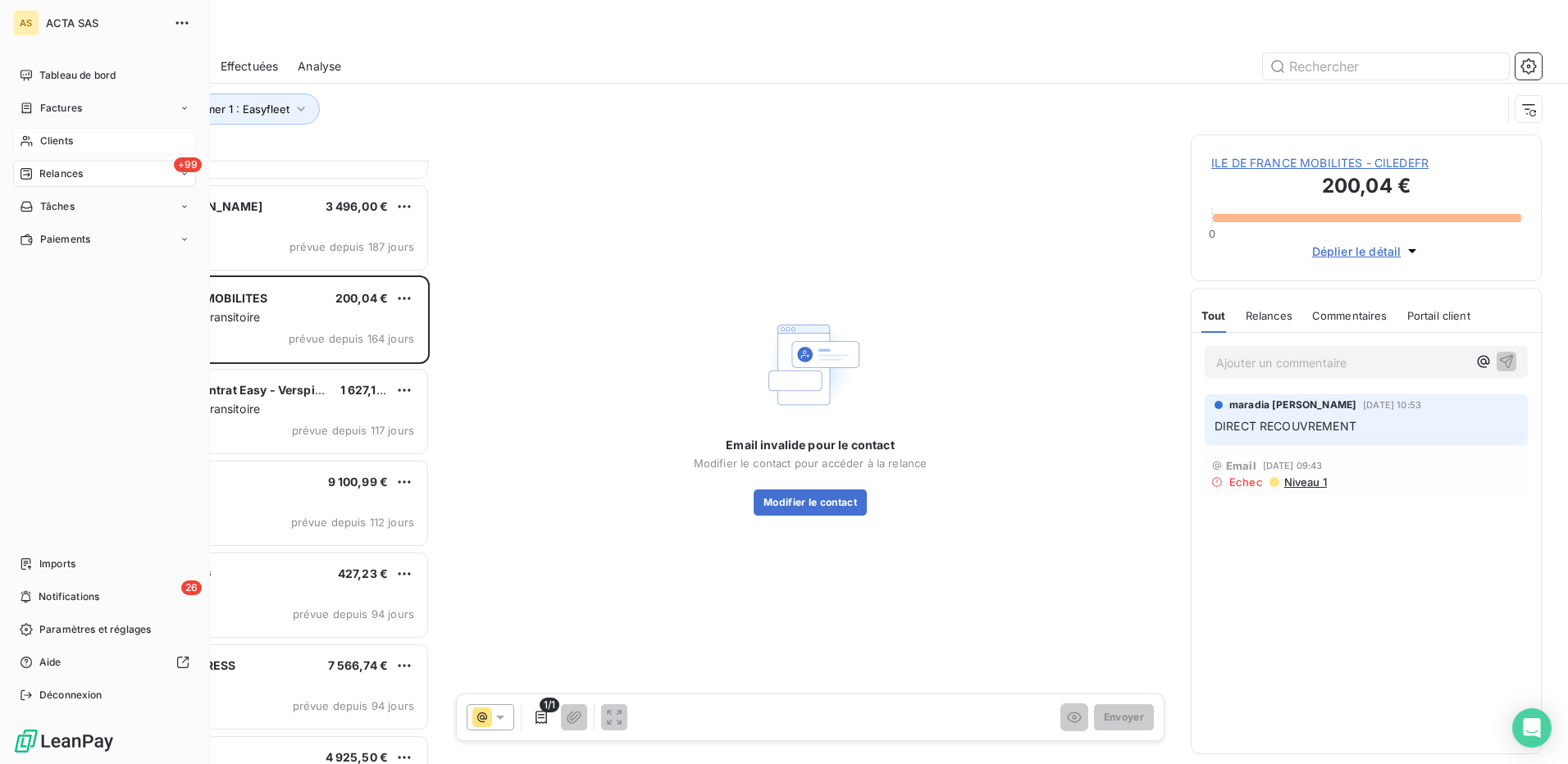
click at [53, 135] on span "Clients" at bounding box center [56, 141] width 32 height 15
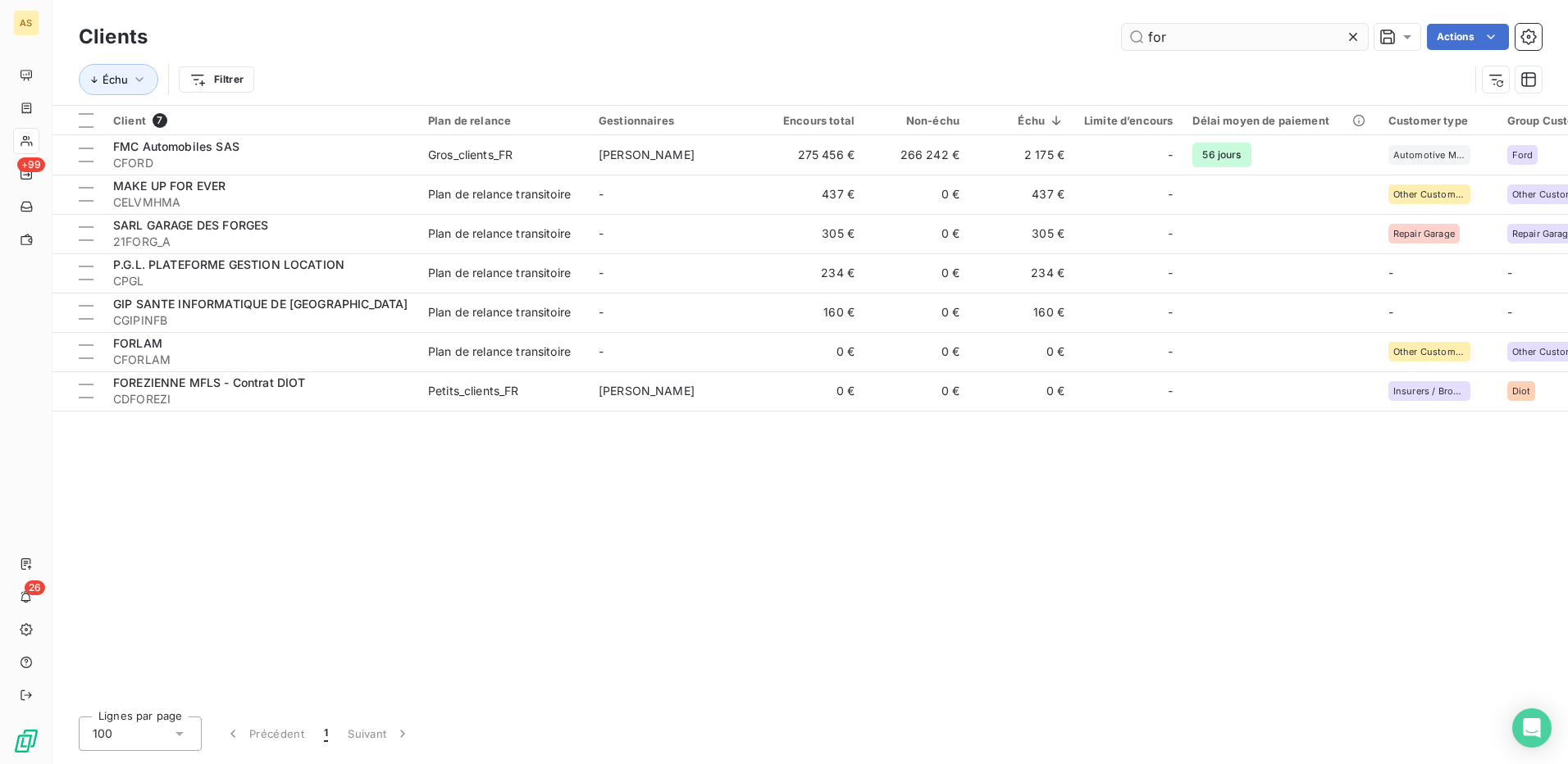
click at [1357, 29] on icon at bounding box center [1353, 37] width 17 height 17
